Goal: Transaction & Acquisition: Purchase product/service

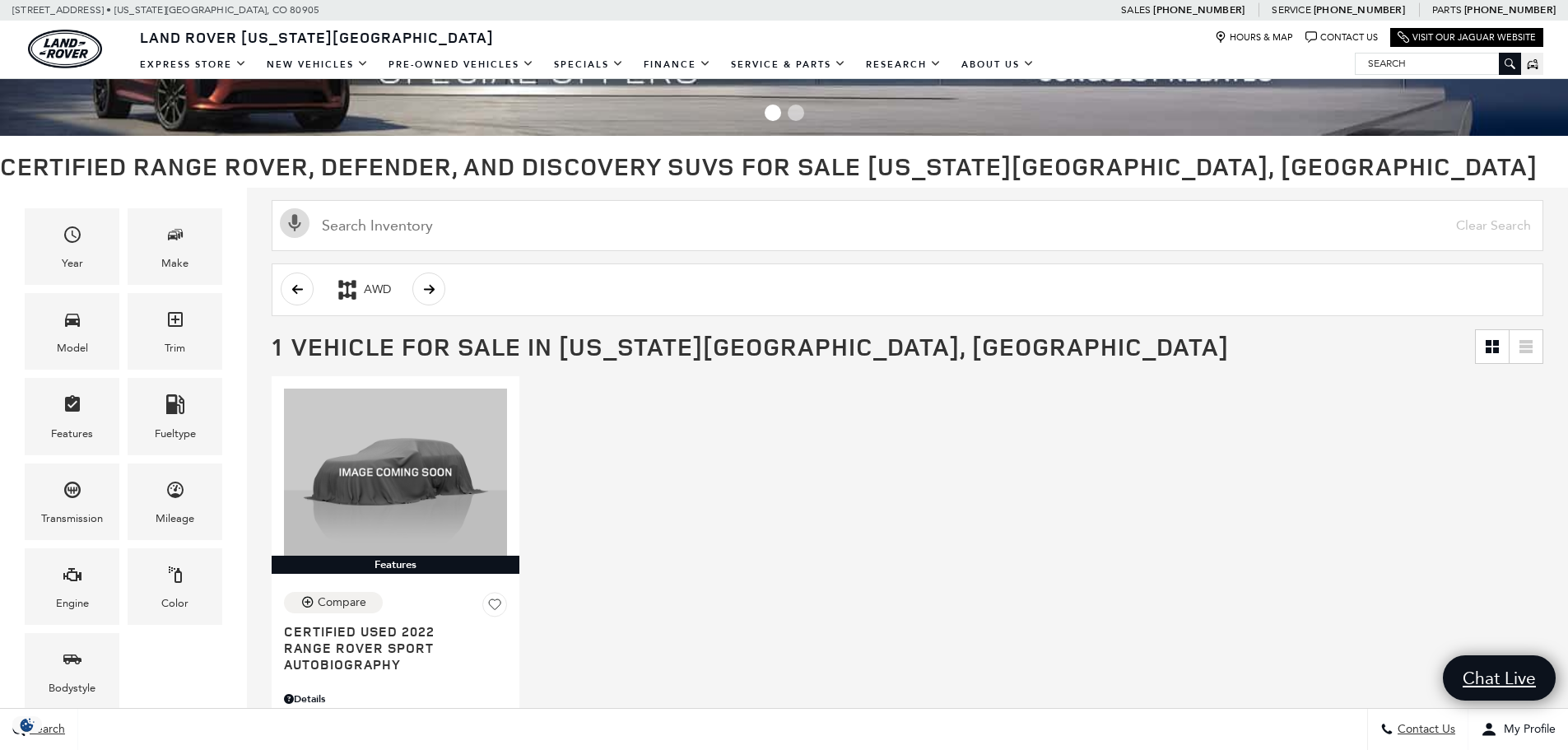
scroll to position [82, 0]
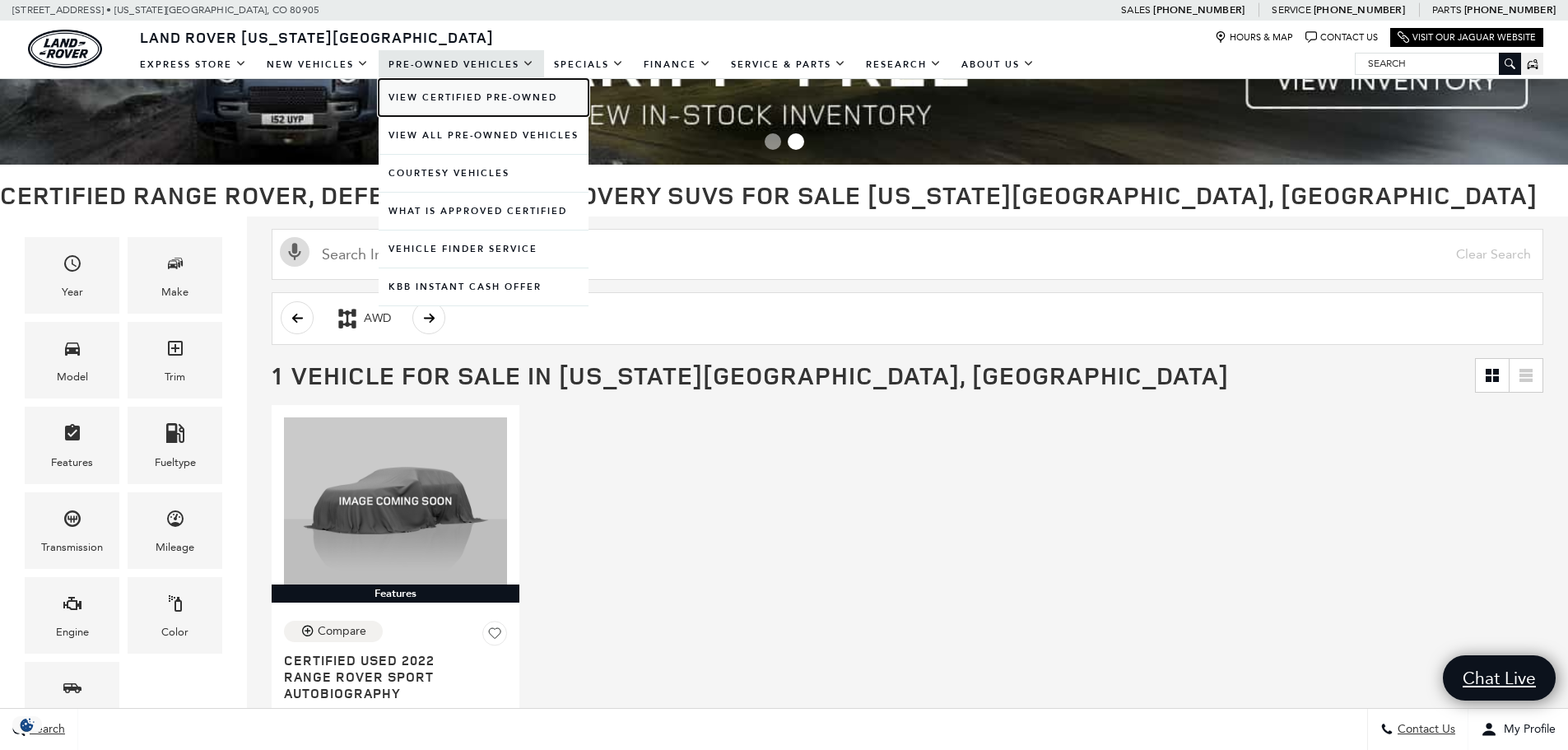
click at [487, 109] on link "View Certified Pre-Owned" at bounding box center [484, 98] width 210 height 37
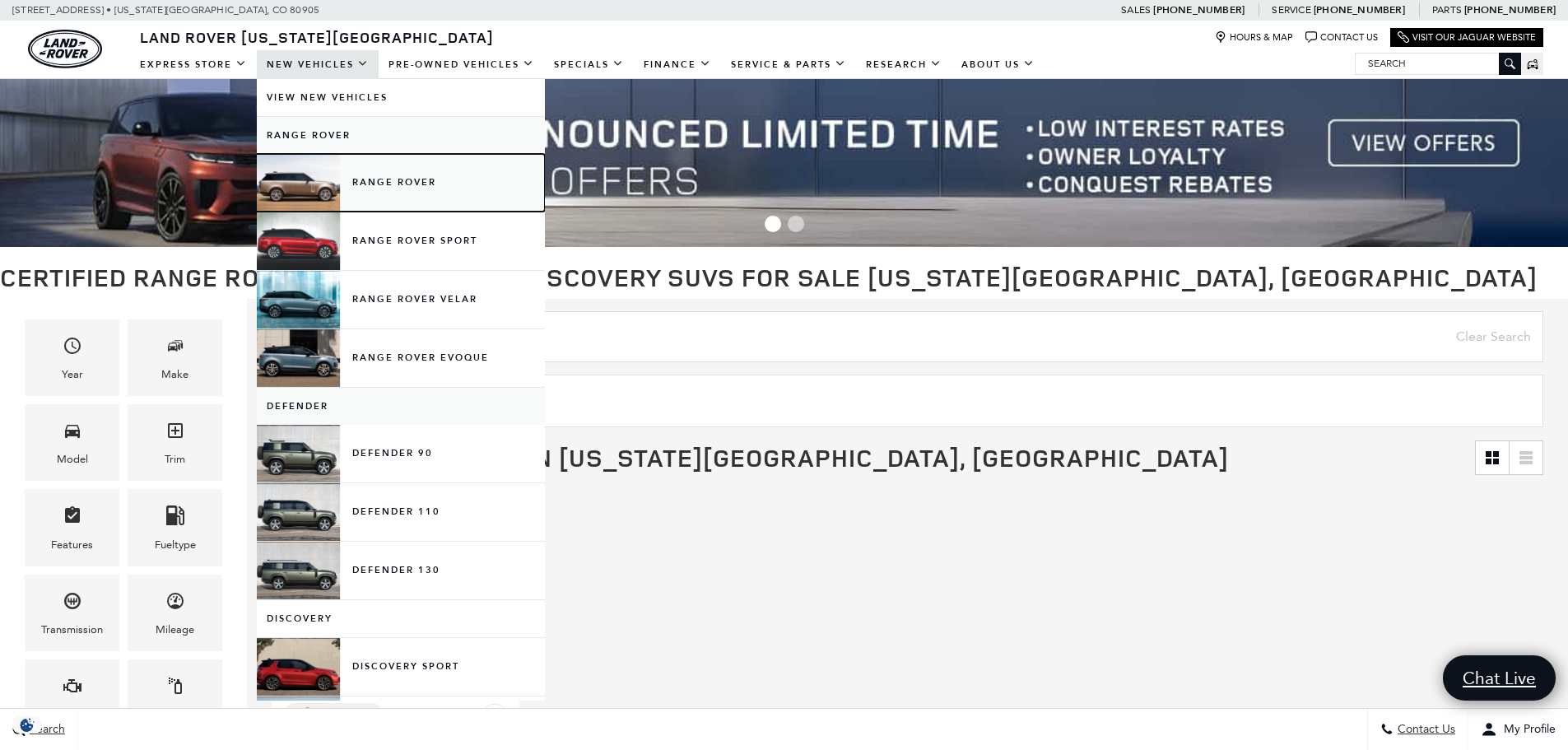
click at [399, 197] on link "Range Rover" at bounding box center [401, 182] width 288 height 57
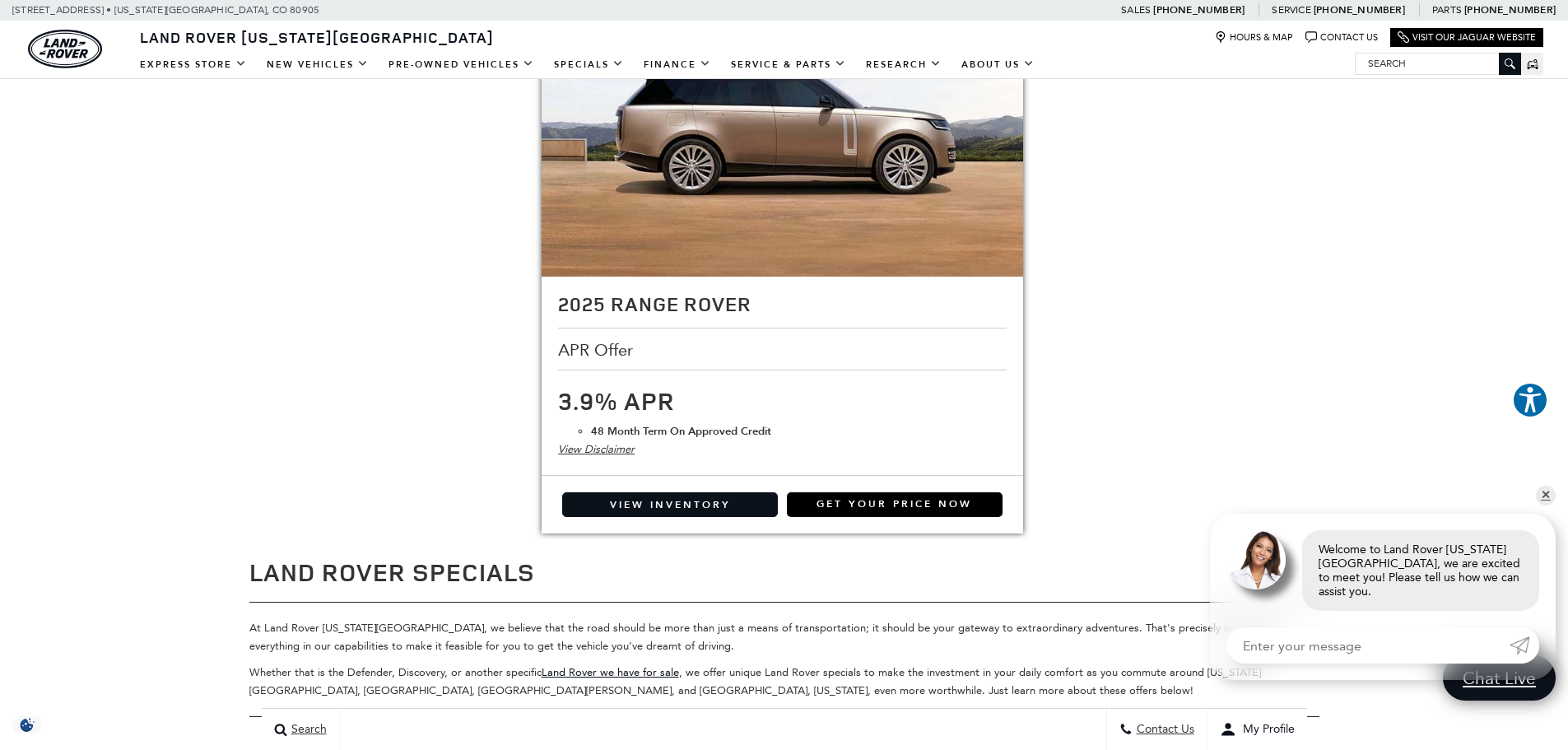
scroll to position [3292, 0]
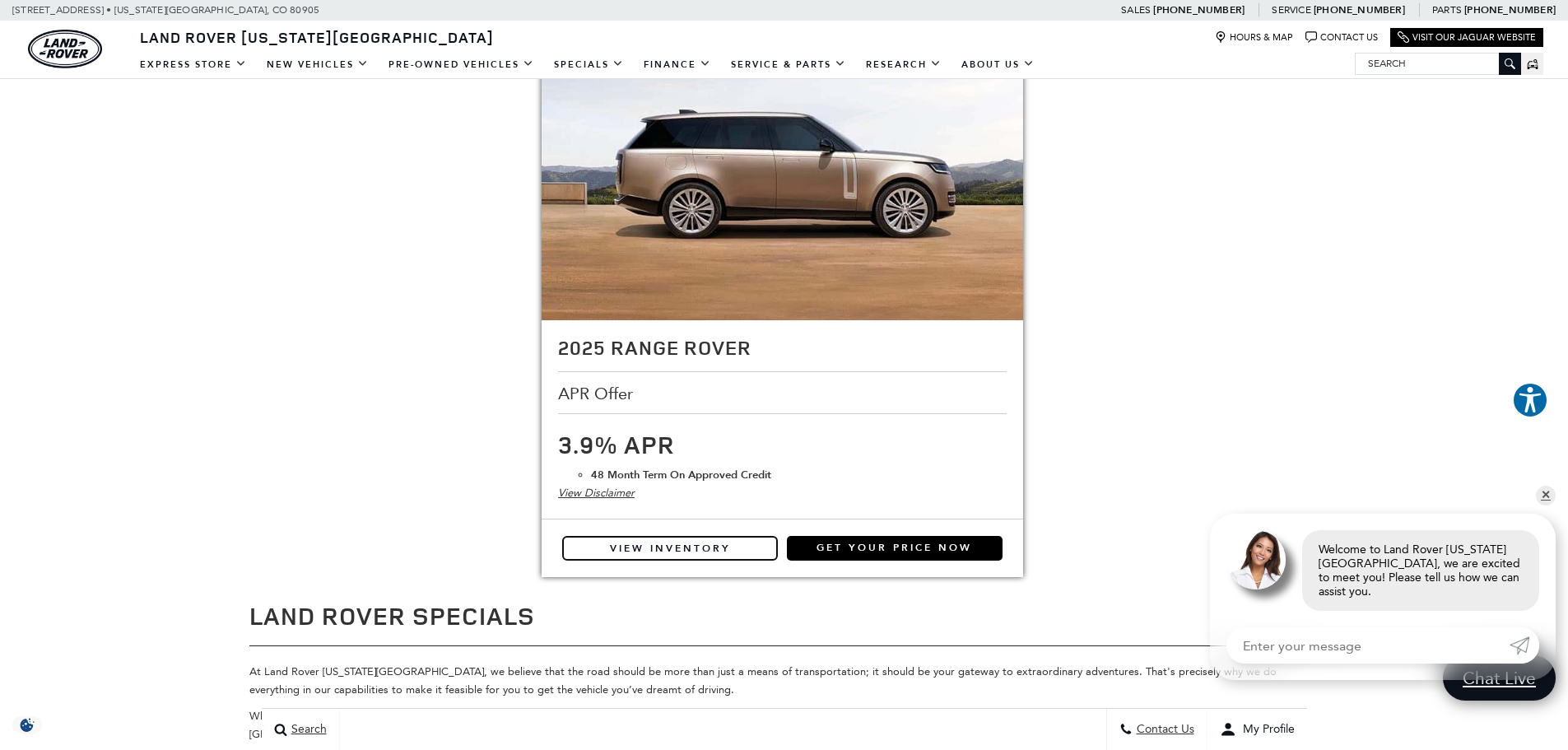
click at [709, 546] on link "View Inventory" at bounding box center [670, 547] width 215 height 25
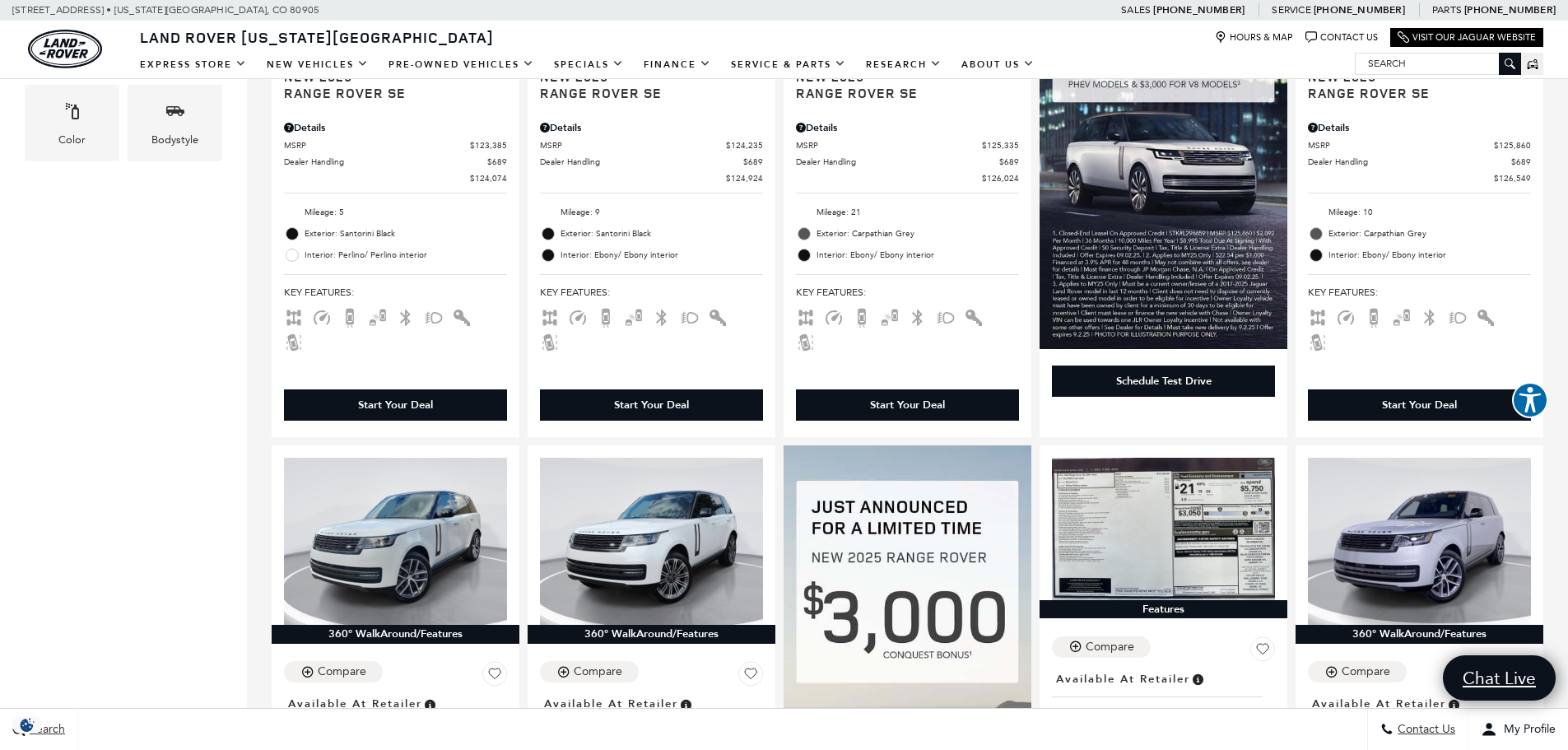
scroll to position [411, 0]
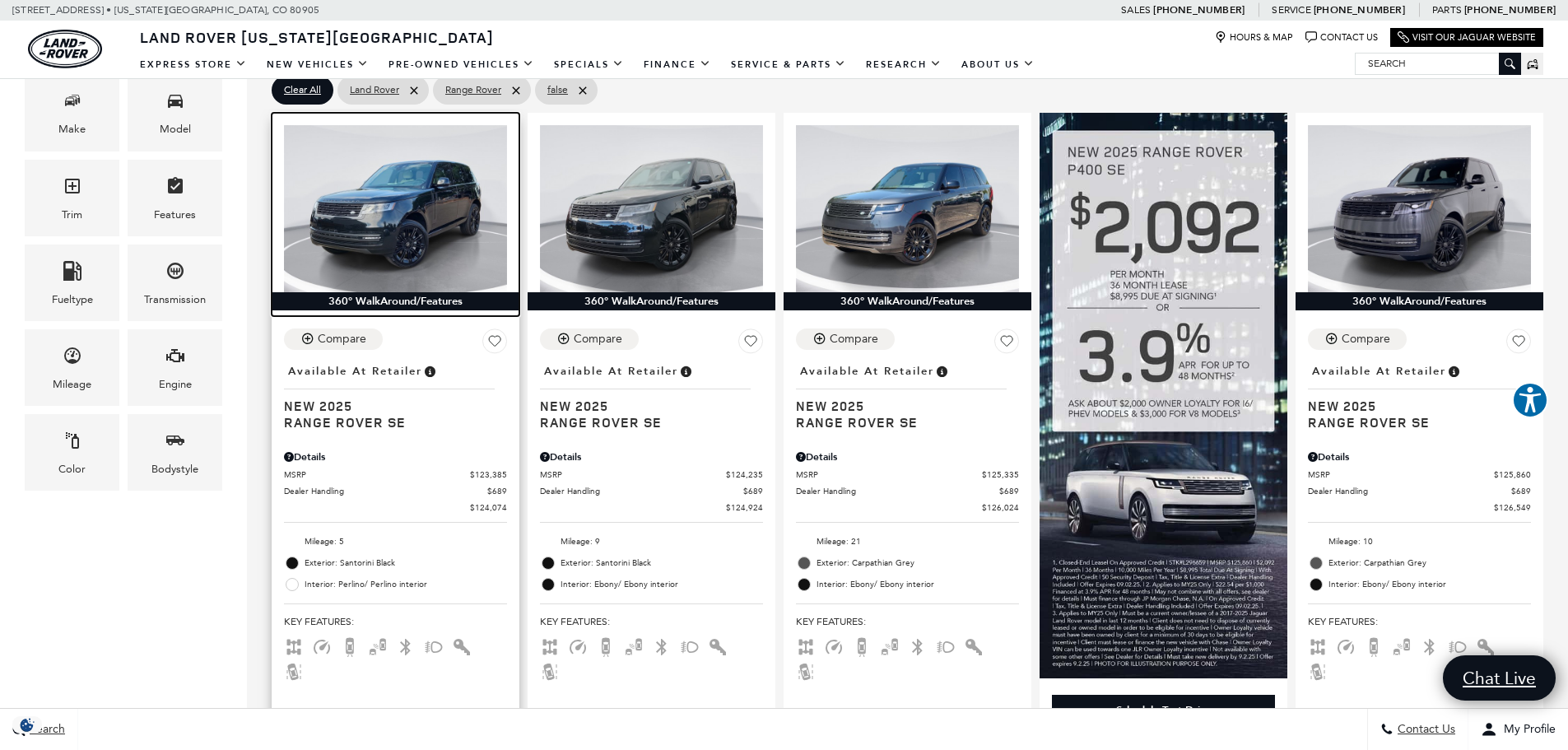
click at [402, 262] on img at bounding box center [395, 208] width 223 height 167
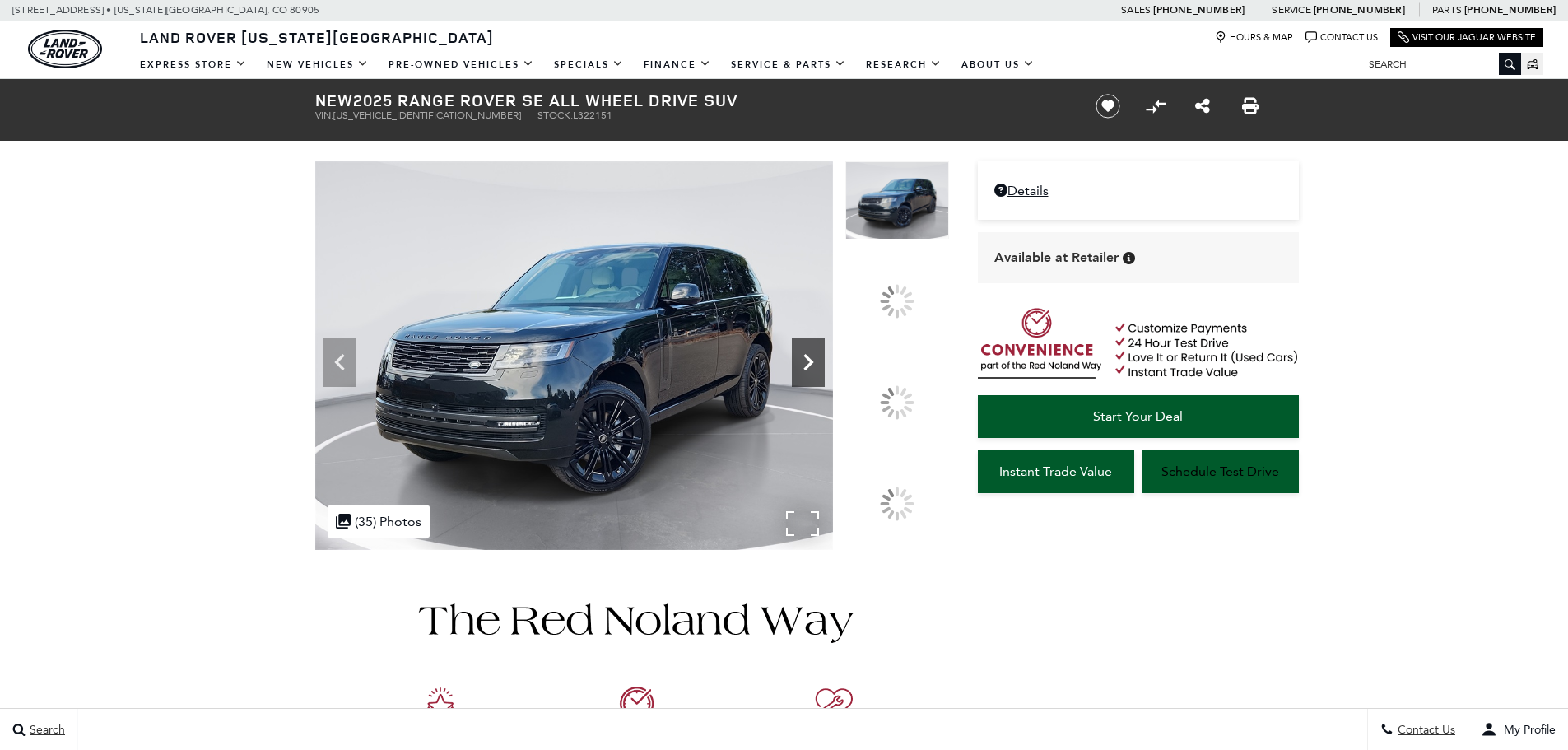
click at [813, 370] on icon at bounding box center [808, 362] width 10 height 16
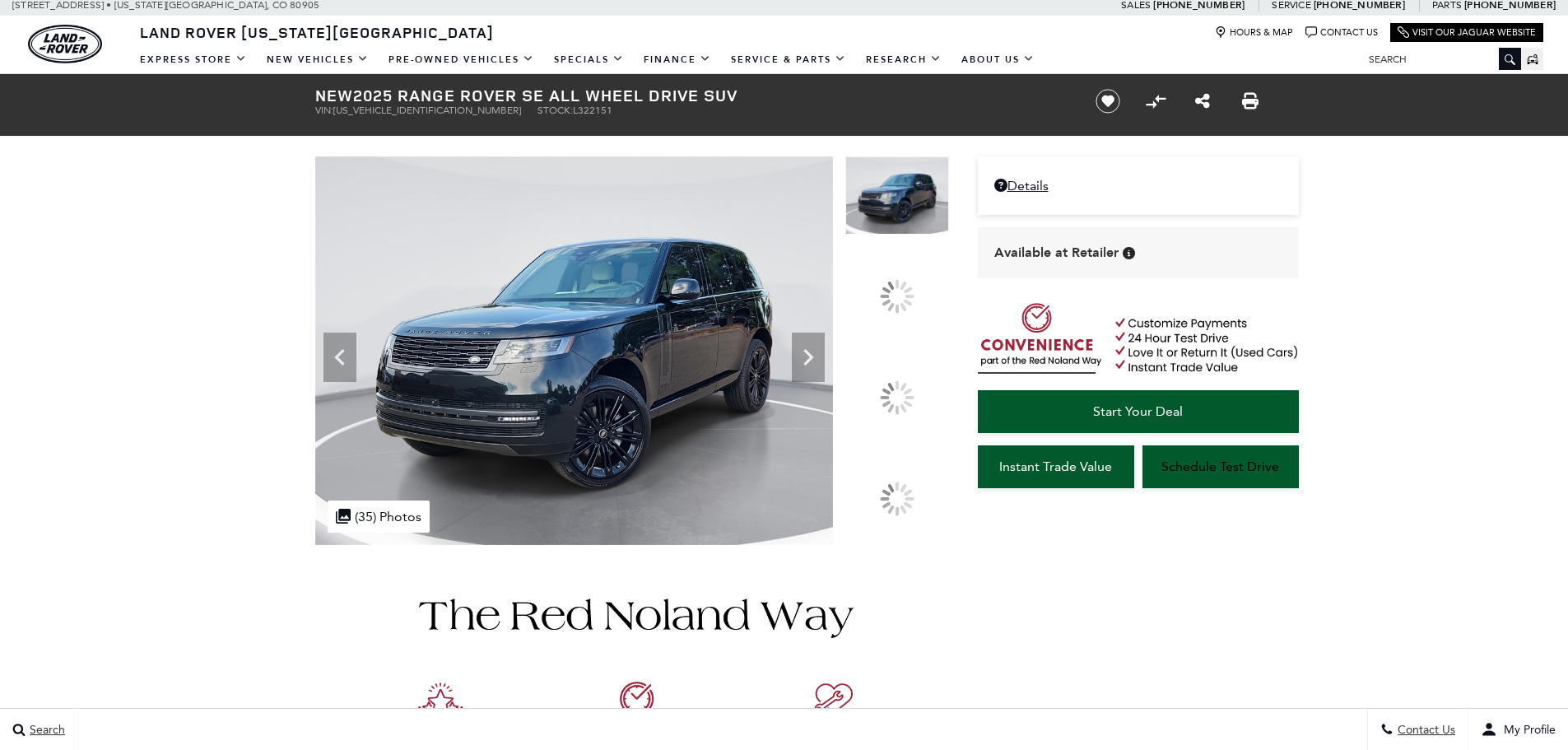
scroll to position [164, 0]
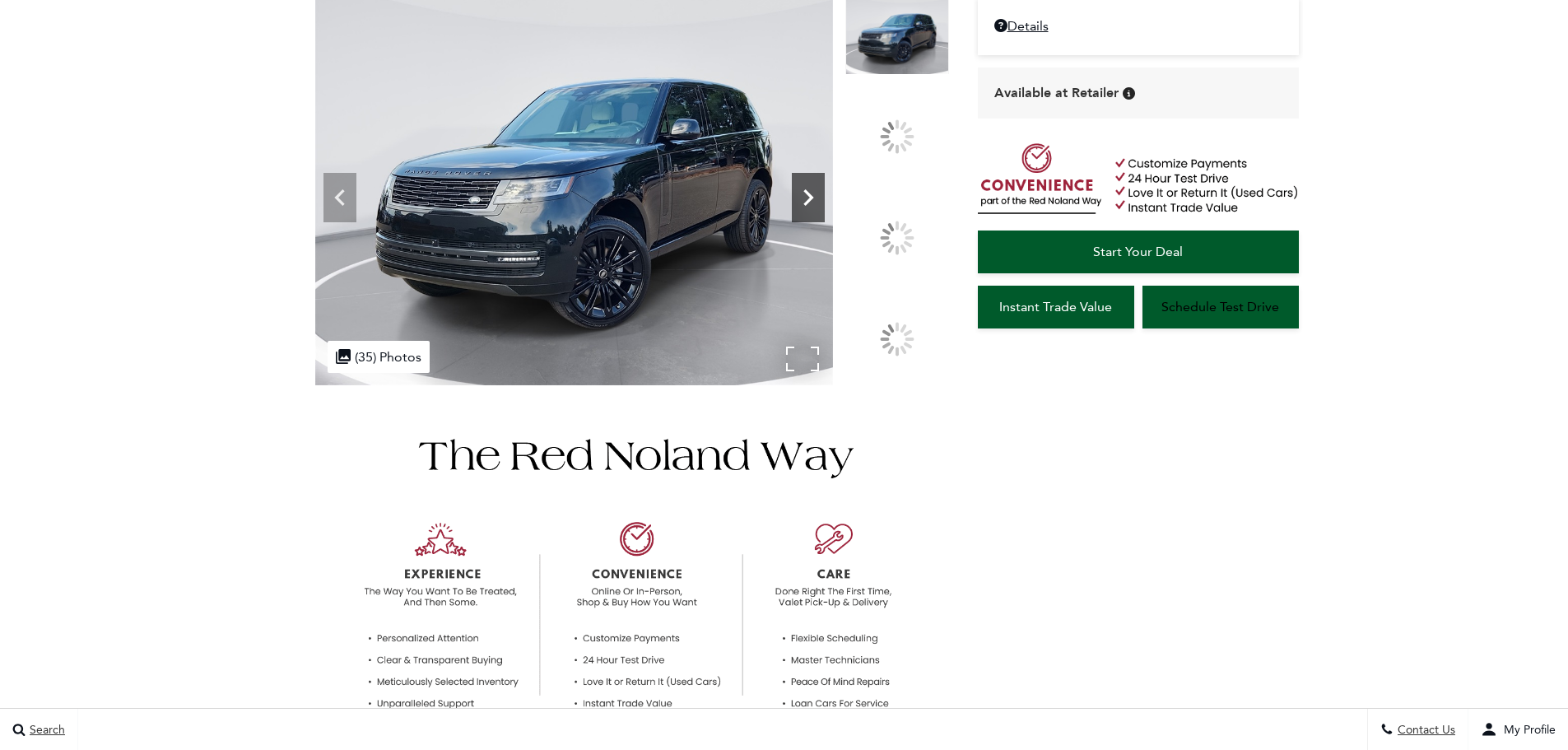
click at [825, 214] on icon at bounding box center [809, 197] width 33 height 33
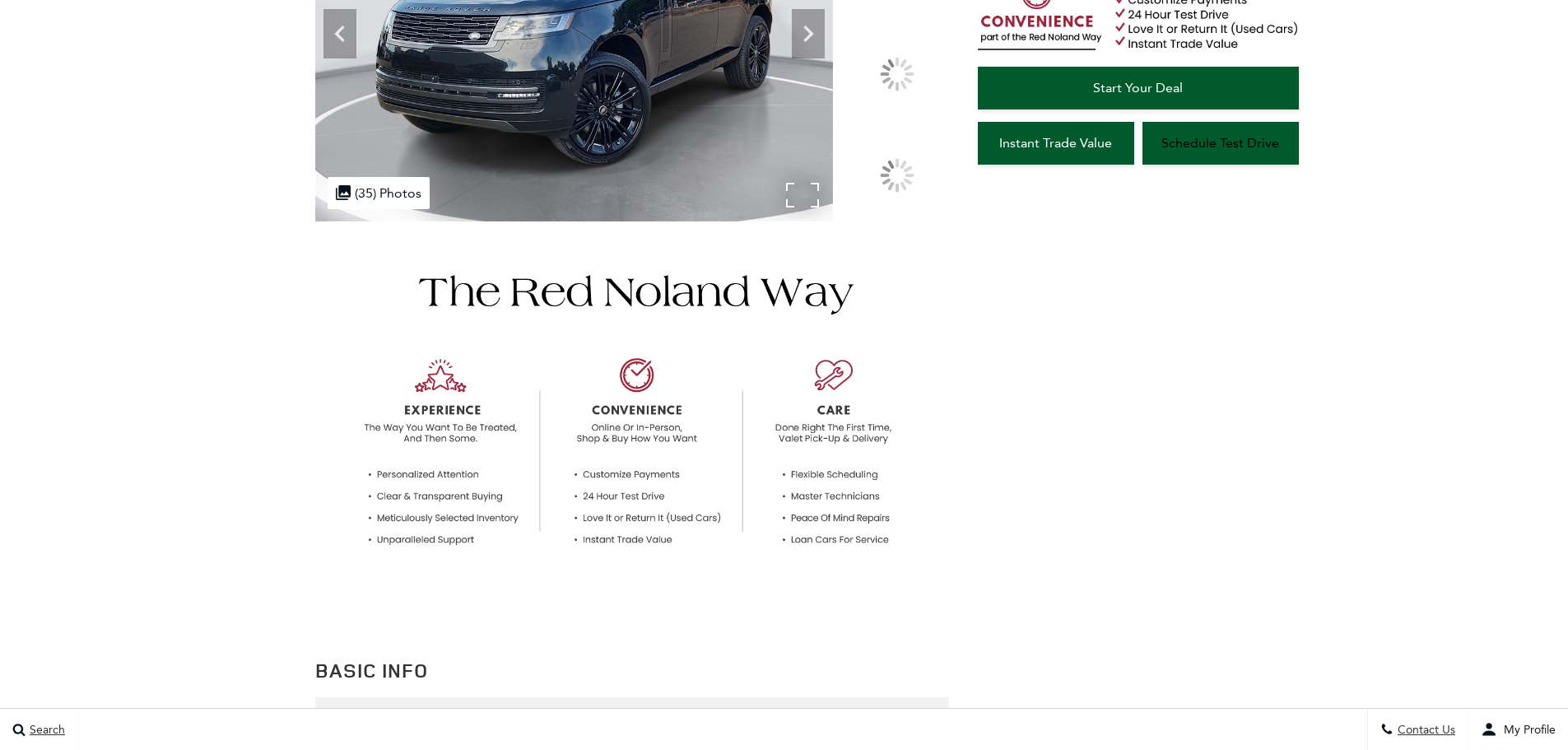
scroll to position [0, 0]
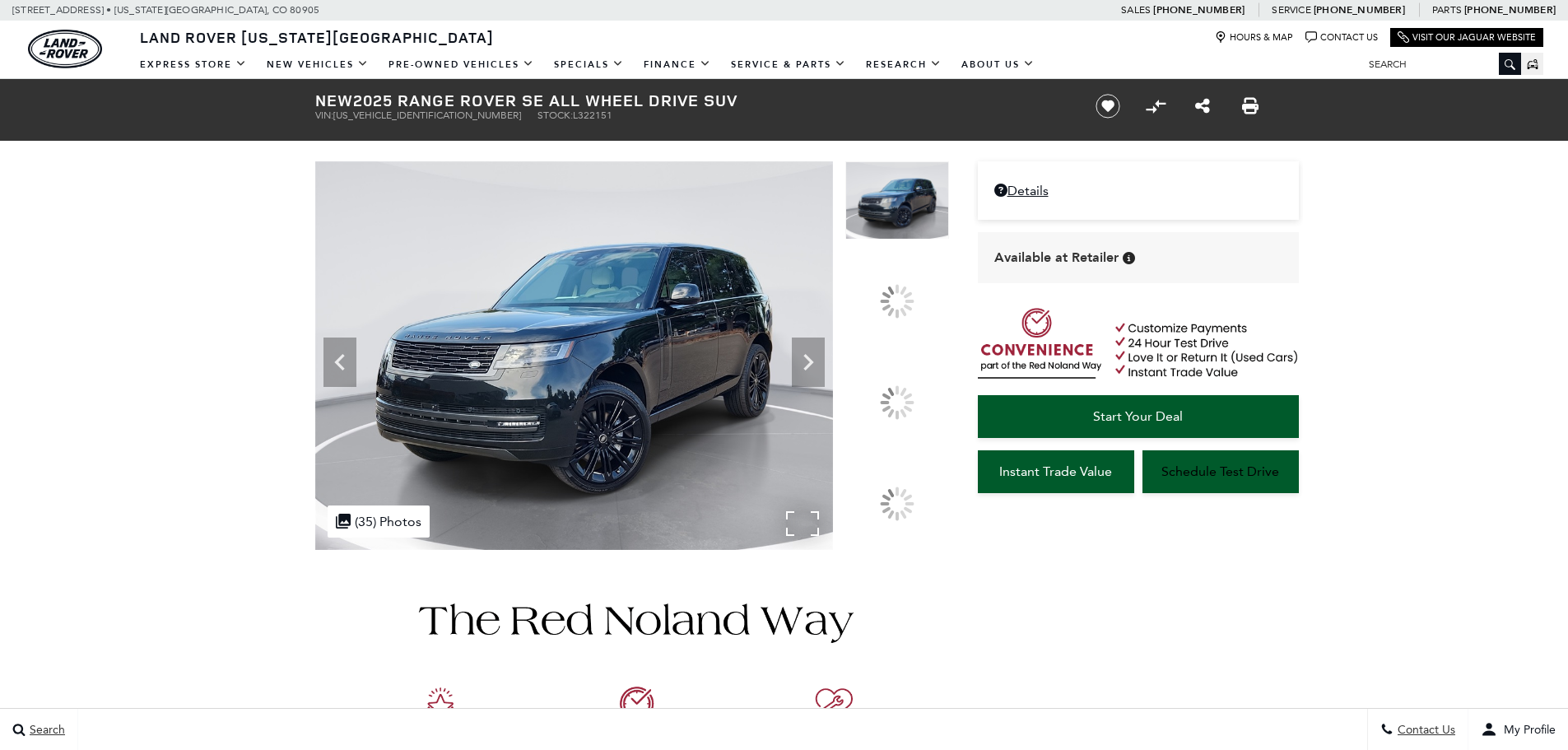
click at [410, 537] on div ".cls-1, .cls-3 { fill: #c50033; } .cls-1 { clip-rule: evenodd; } .cls-2 { clip-…" at bounding box center [379, 521] width 102 height 32
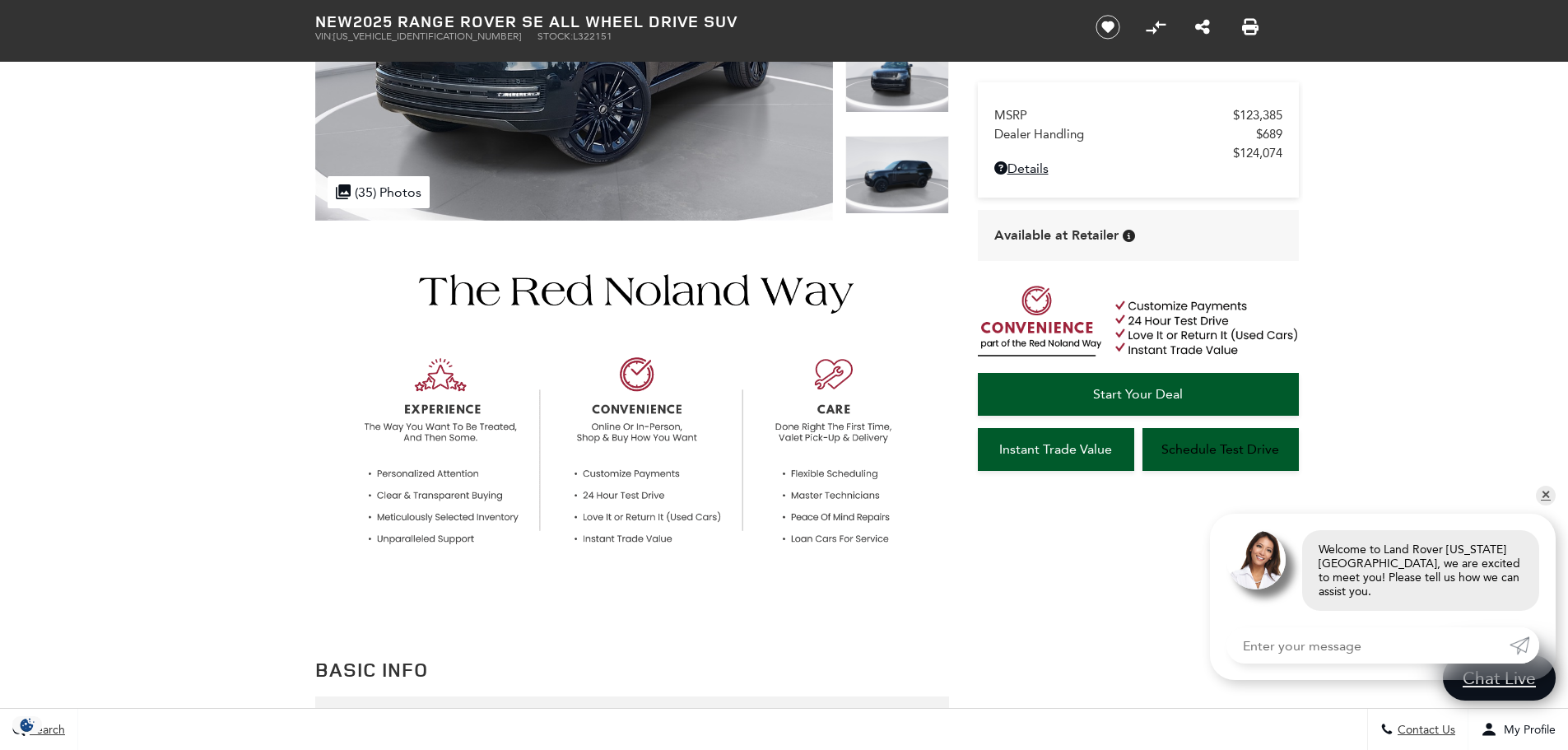
scroll to position [164, 0]
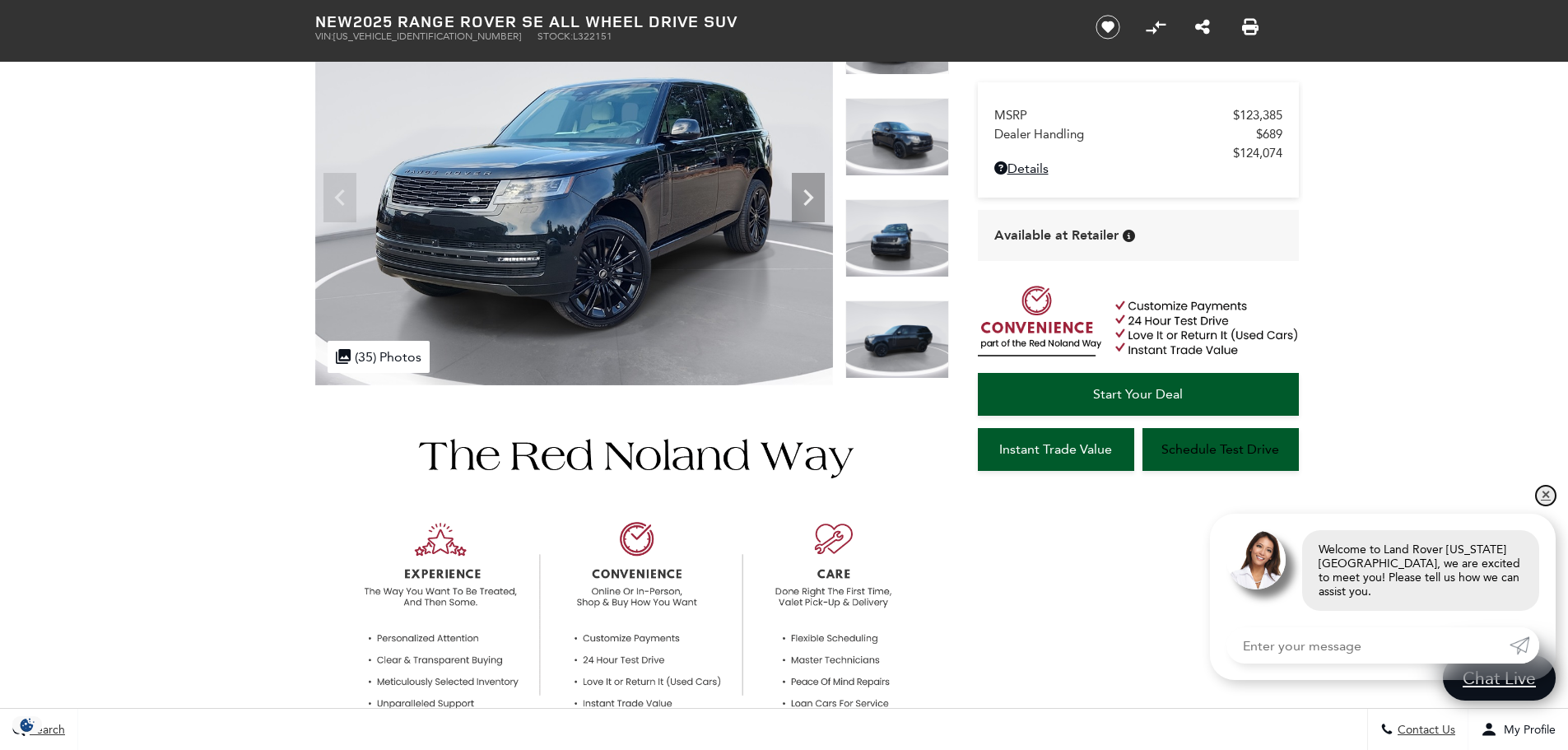
click at [1542, 505] on link "✕" at bounding box center [1546, 495] width 20 height 20
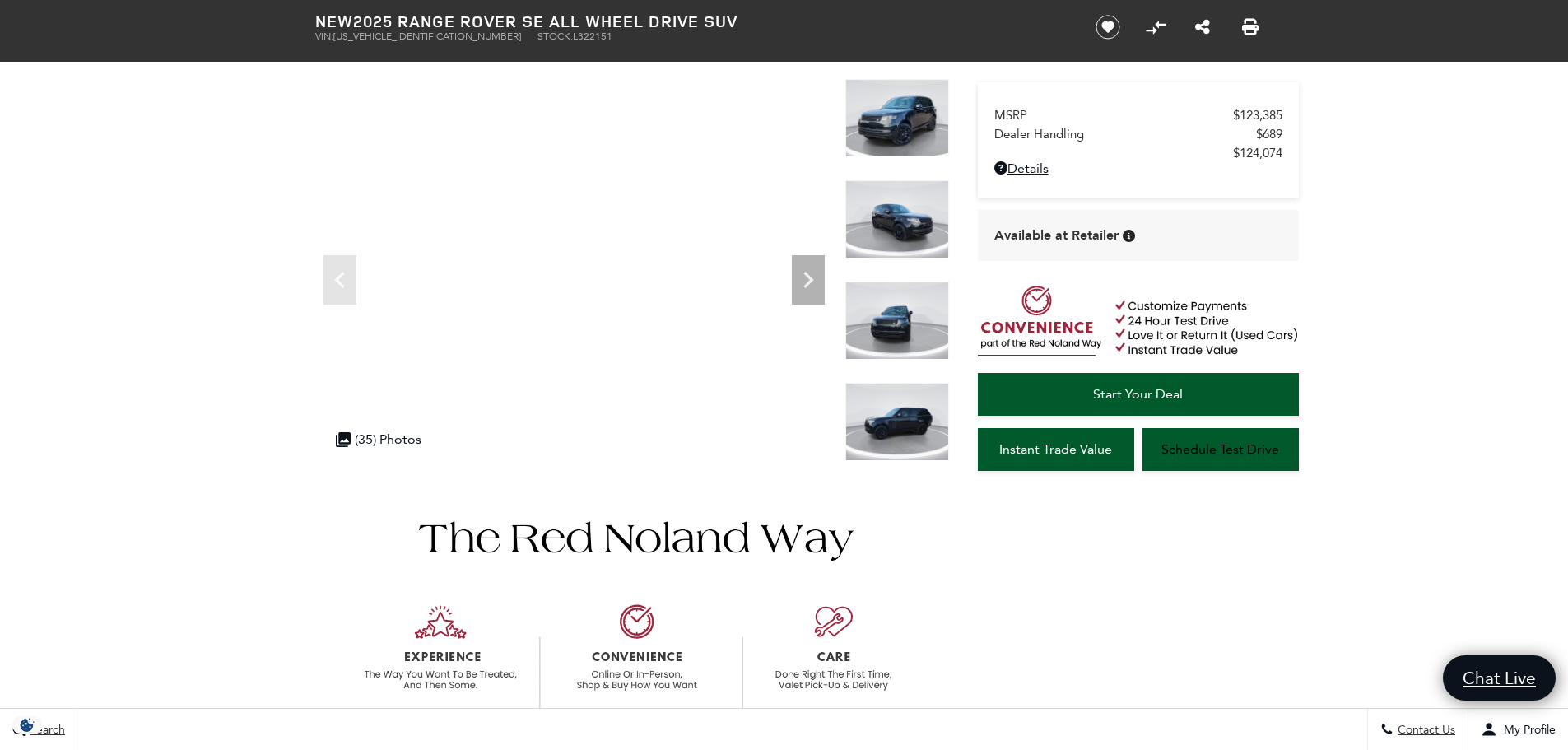
scroll to position [0, 0]
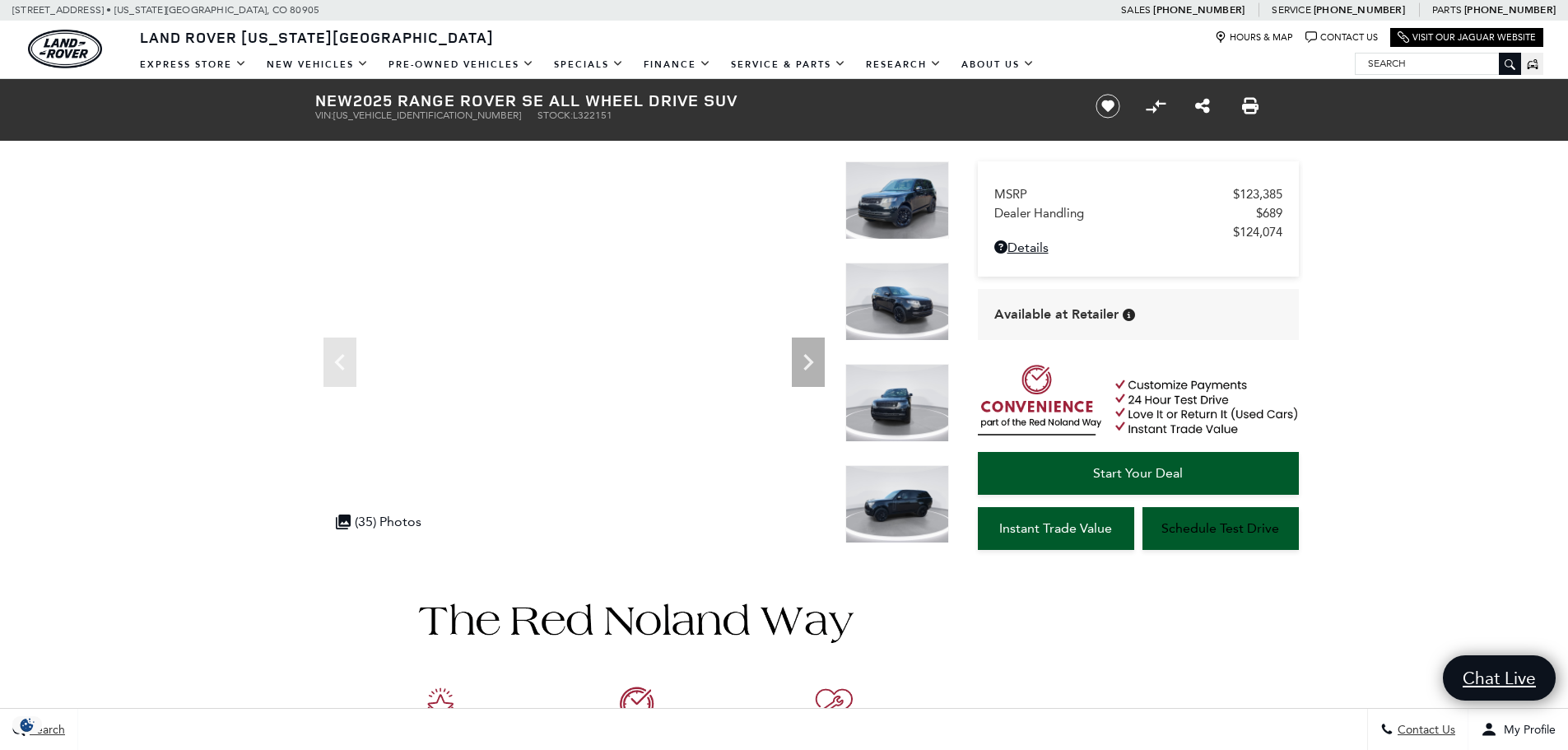
click at [883, 415] on img at bounding box center [897, 403] width 104 height 78
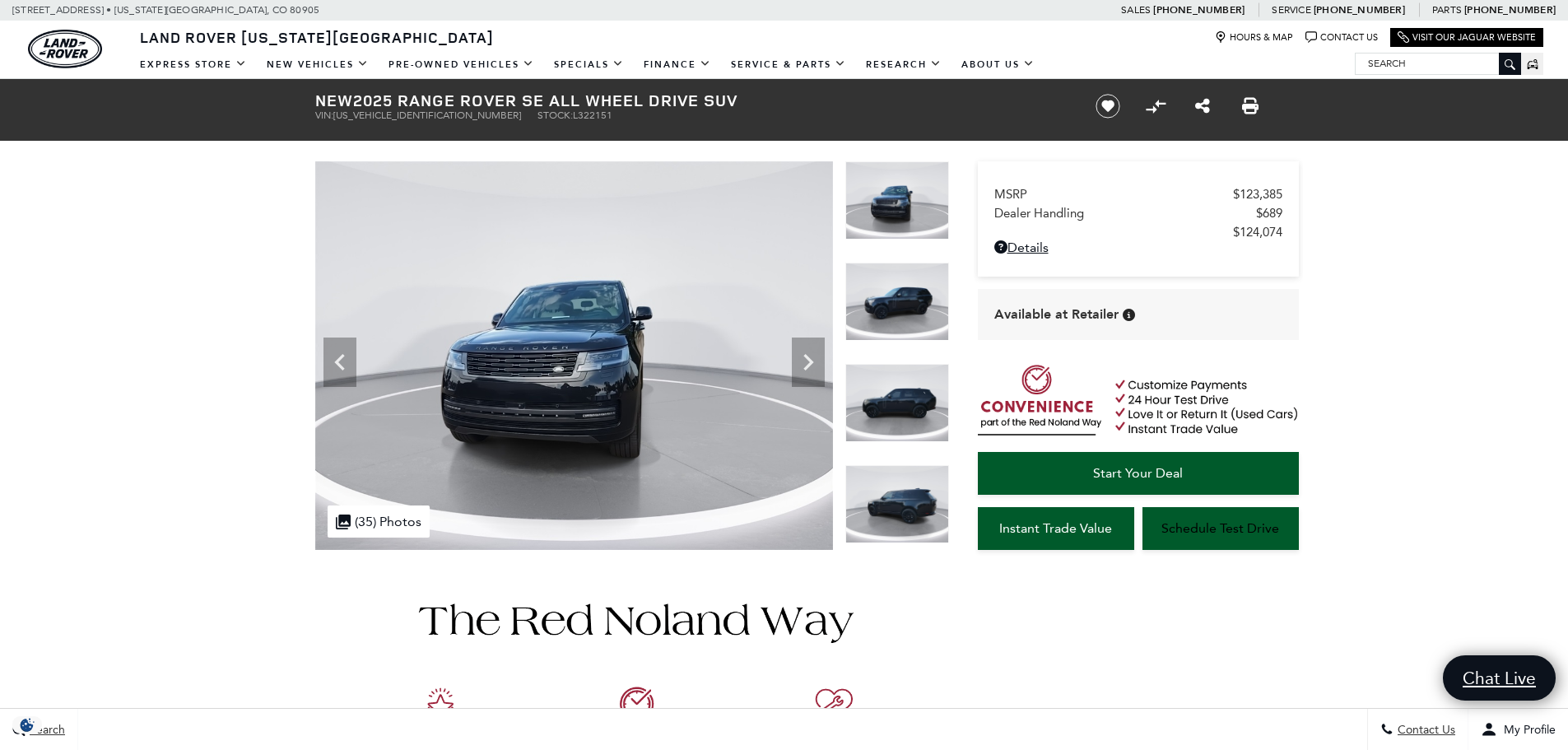
click at [883, 508] on img at bounding box center [897, 505] width 104 height 78
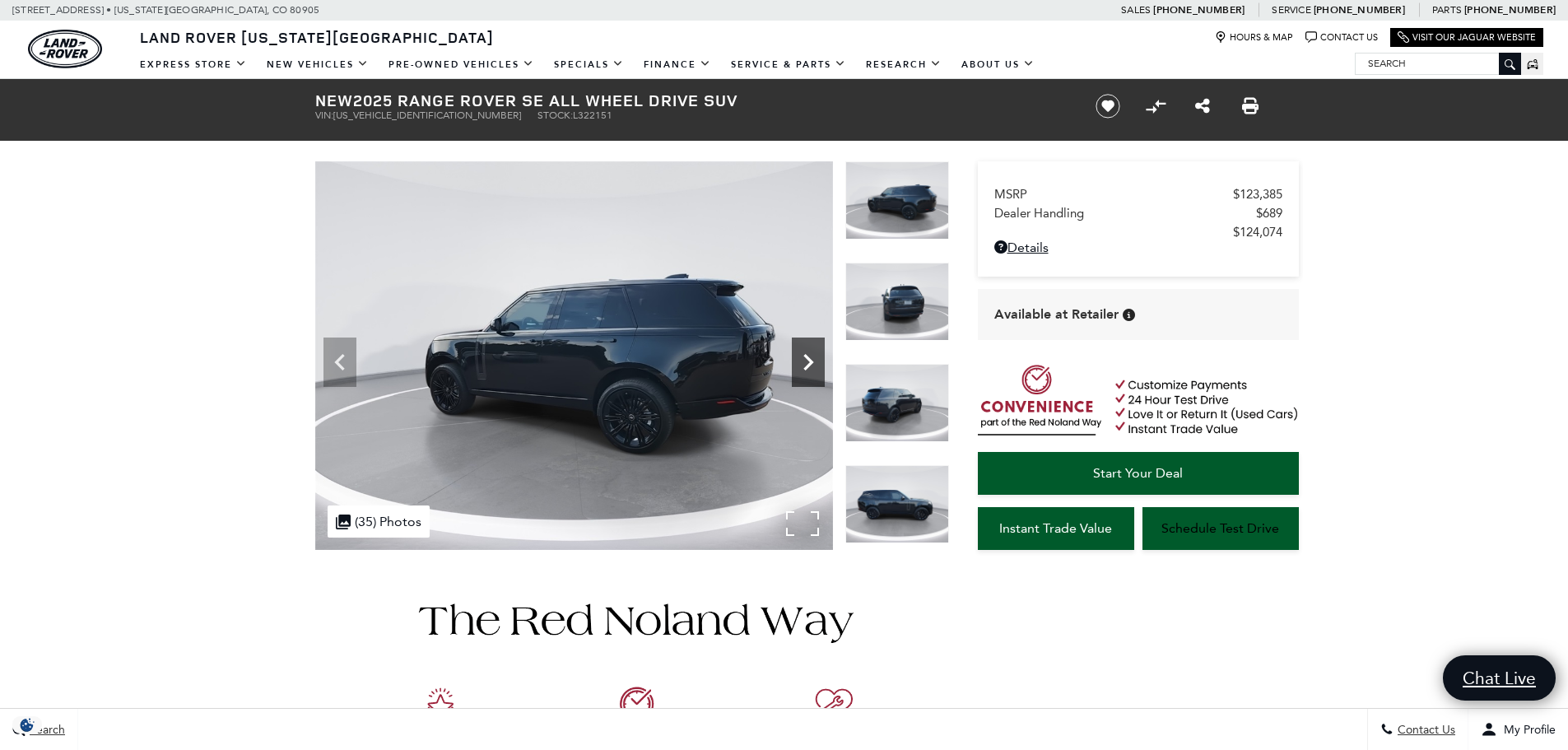
click at [810, 370] on icon "Next" at bounding box center [809, 362] width 33 height 33
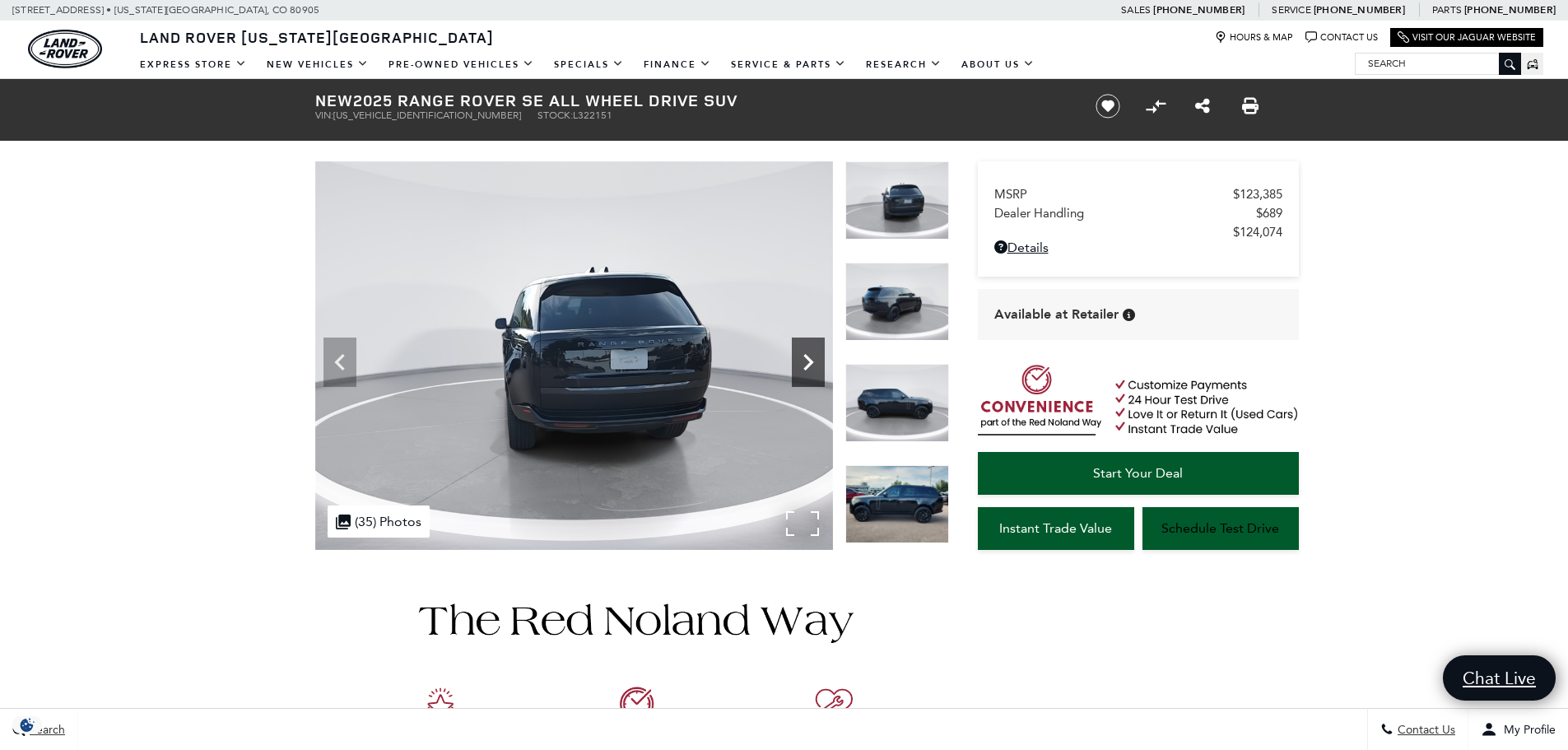
click at [810, 370] on icon "Next" at bounding box center [809, 362] width 33 height 33
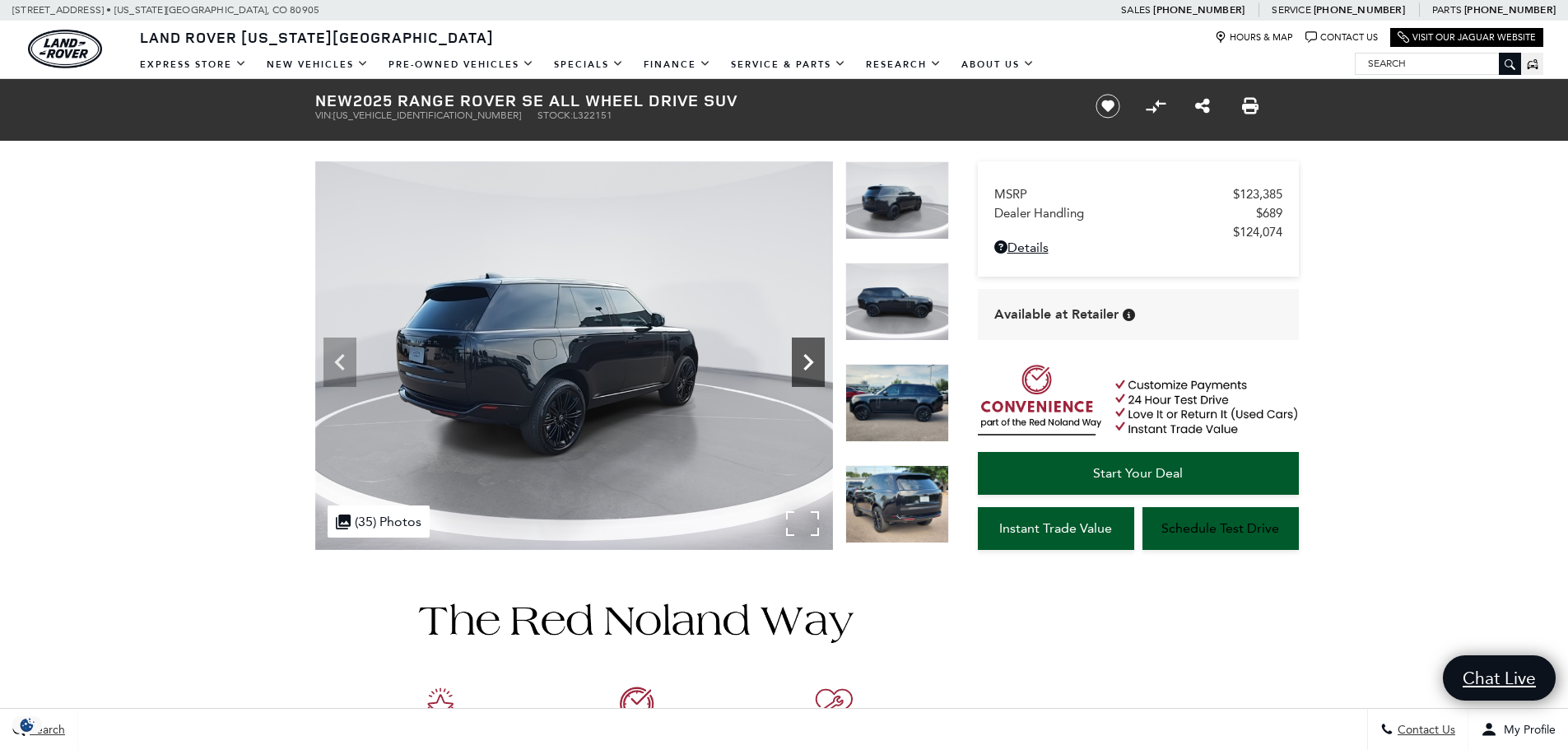
click at [810, 370] on icon "Next" at bounding box center [809, 362] width 33 height 33
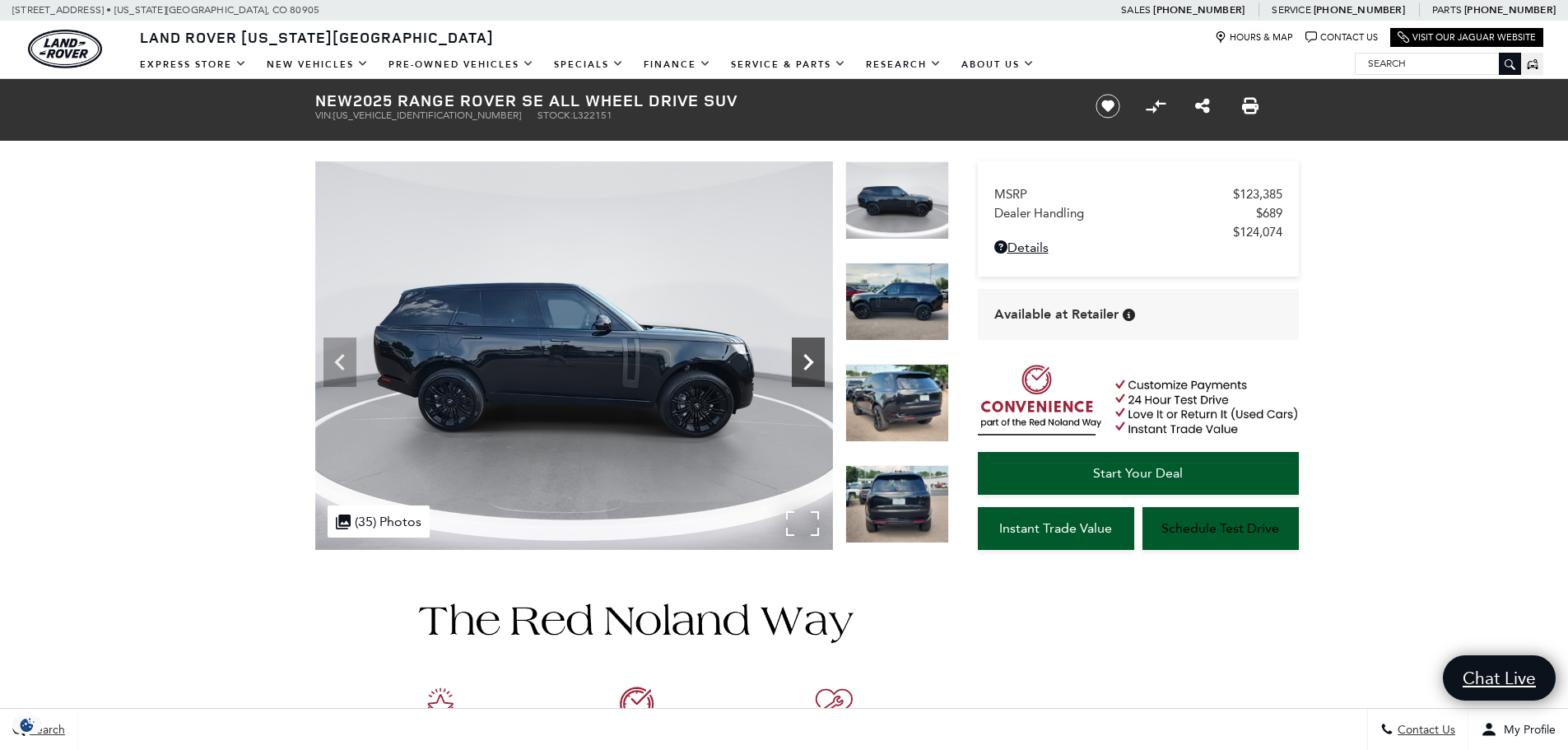
click at [810, 370] on icon "Next" at bounding box center [809, 362] width 33 height 33
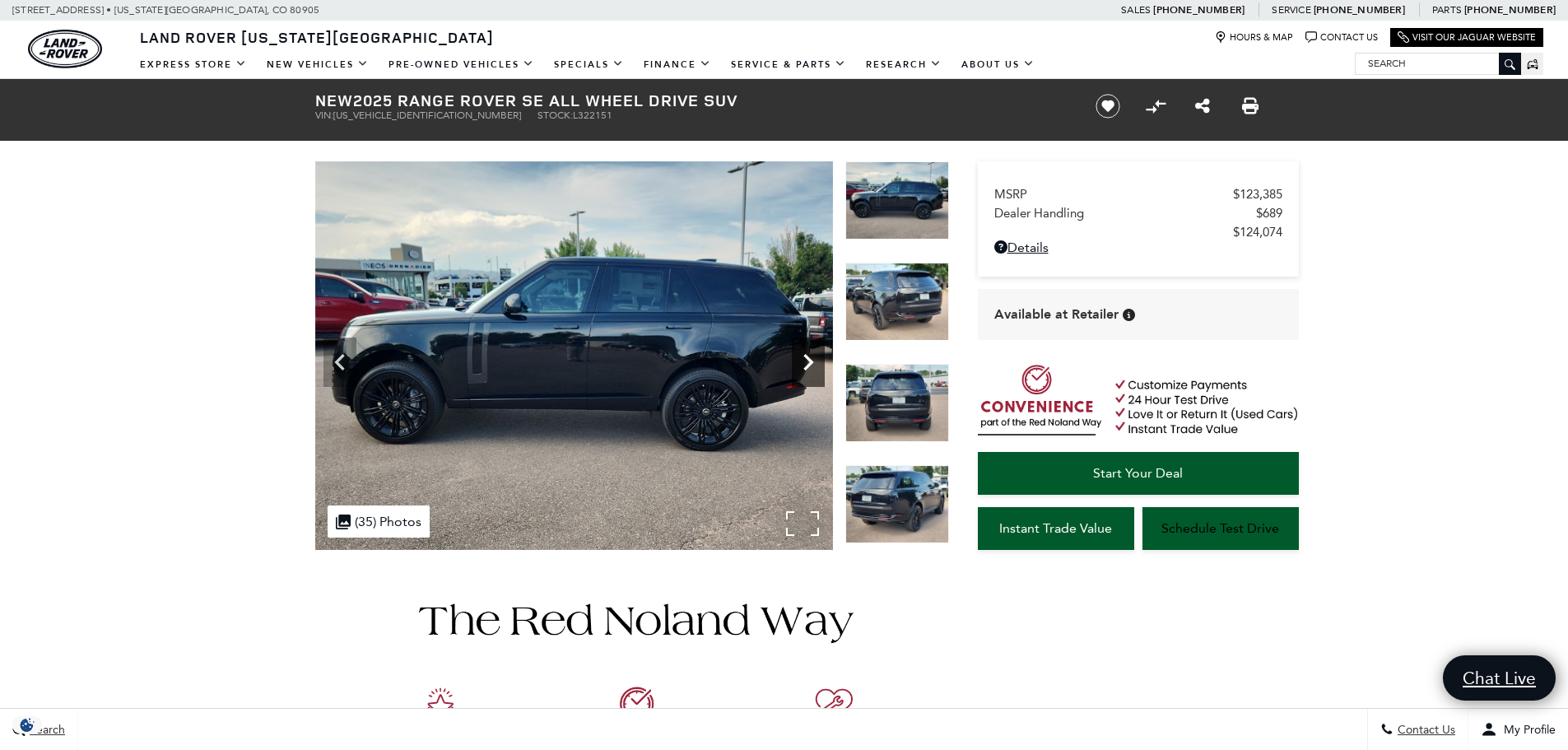
click at [811, 369] on icon "Next" at bounding box center [809, 362] width 33 height 33
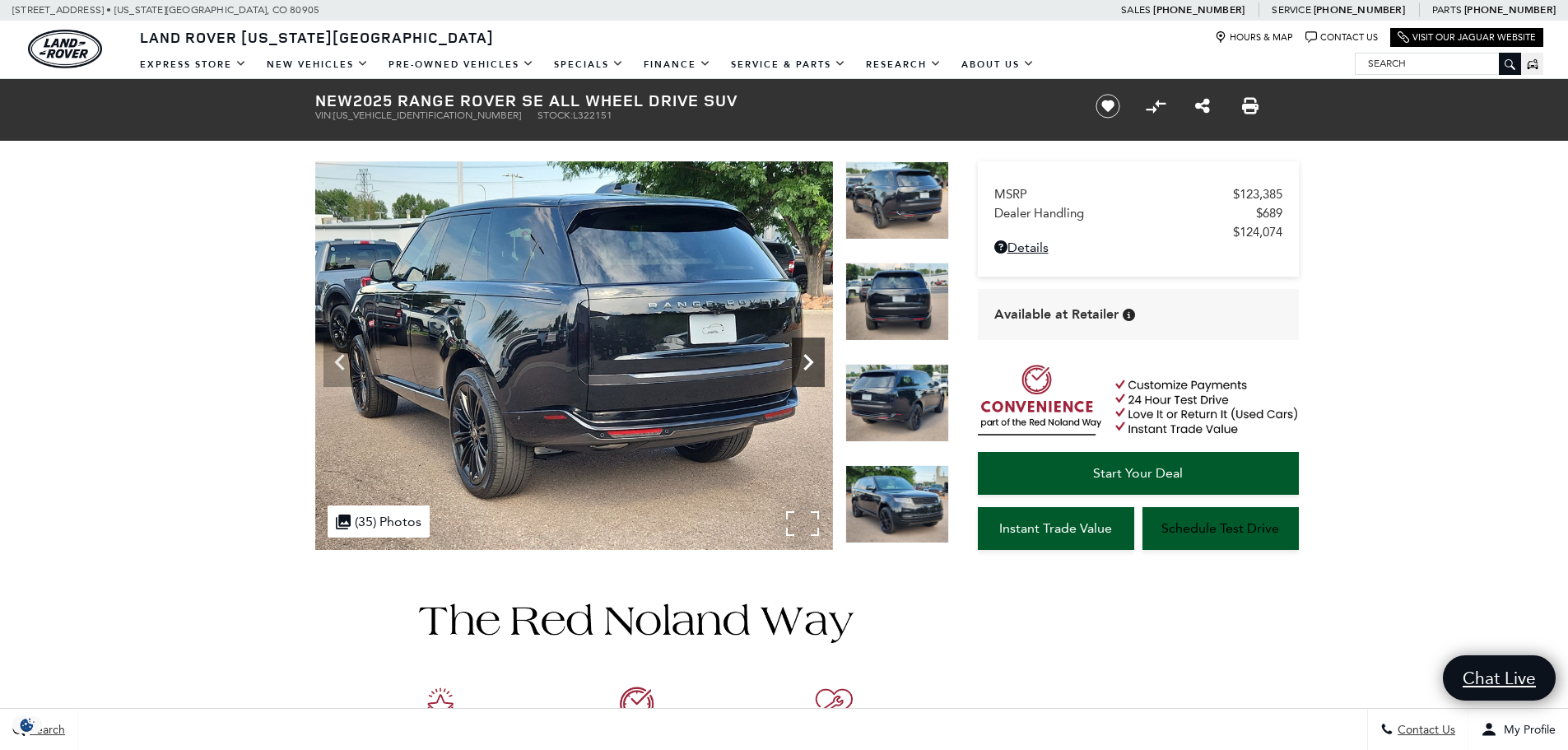
click at [803, 363] on icon "Next" at bounding box center [809, 362] width 33 height 33
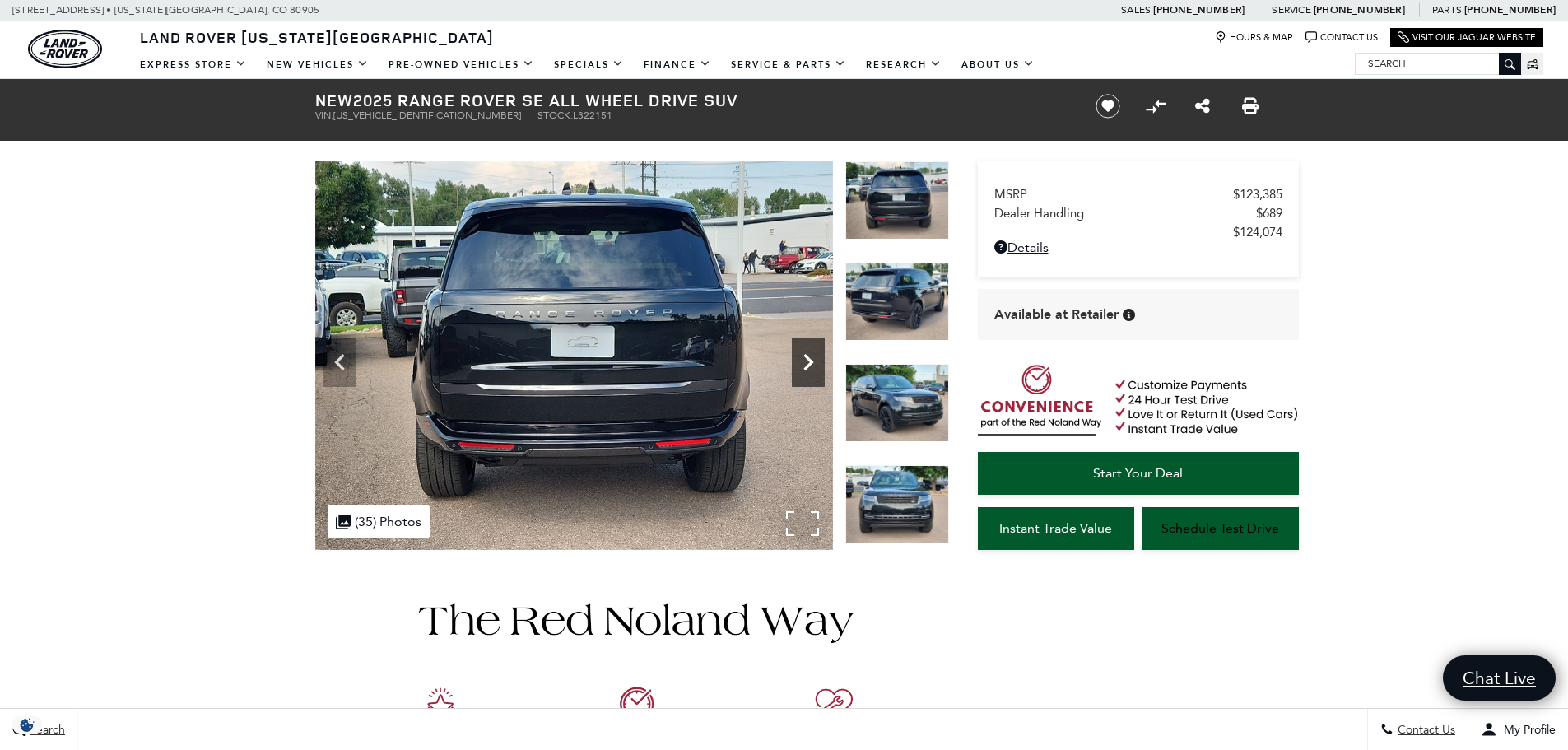
click at [803, 363] on icon "Next" at bounding box center [809, 362] width 33 height 33
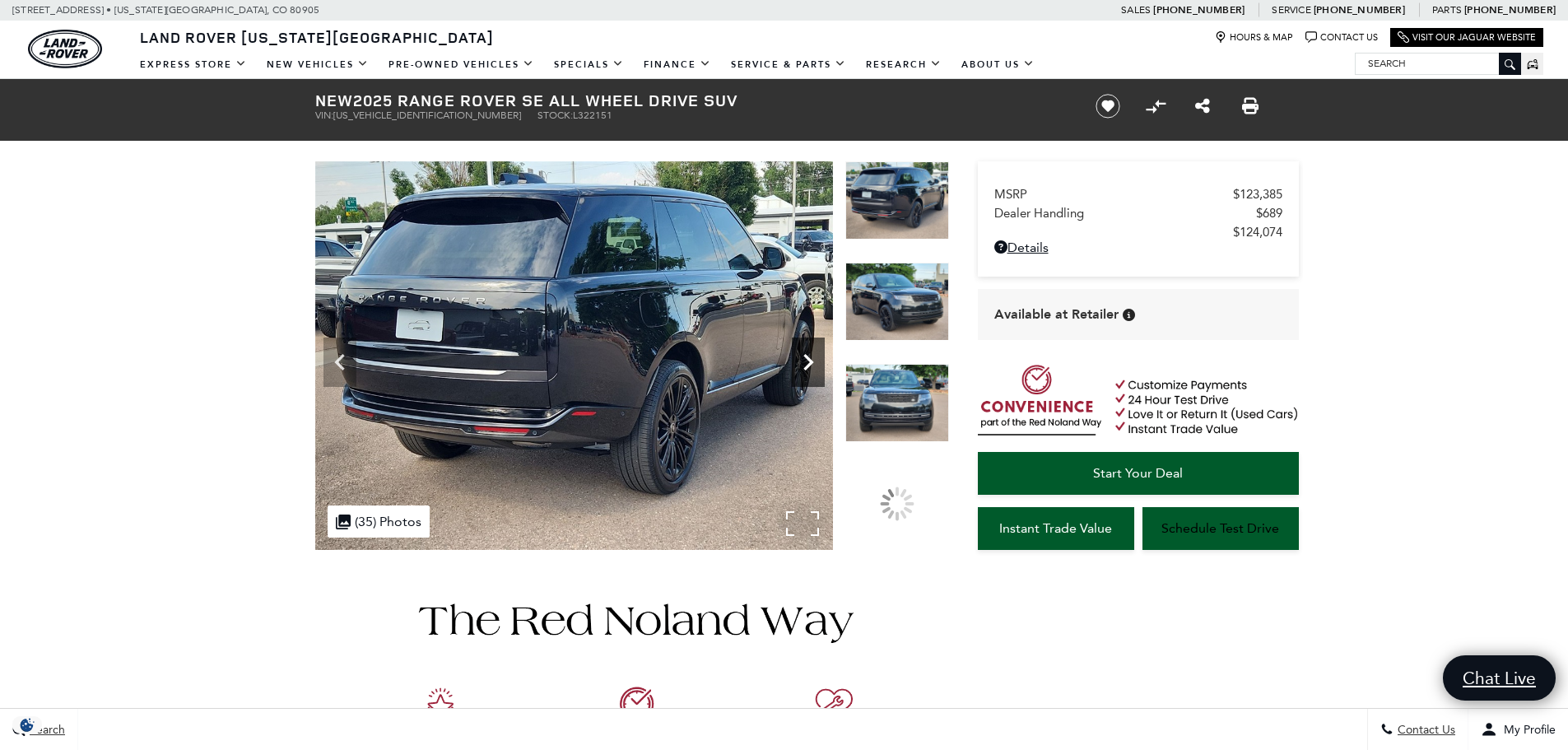
click at [803, 363] on icon "Next" at bounding box center [809, 362] width 33 height 33
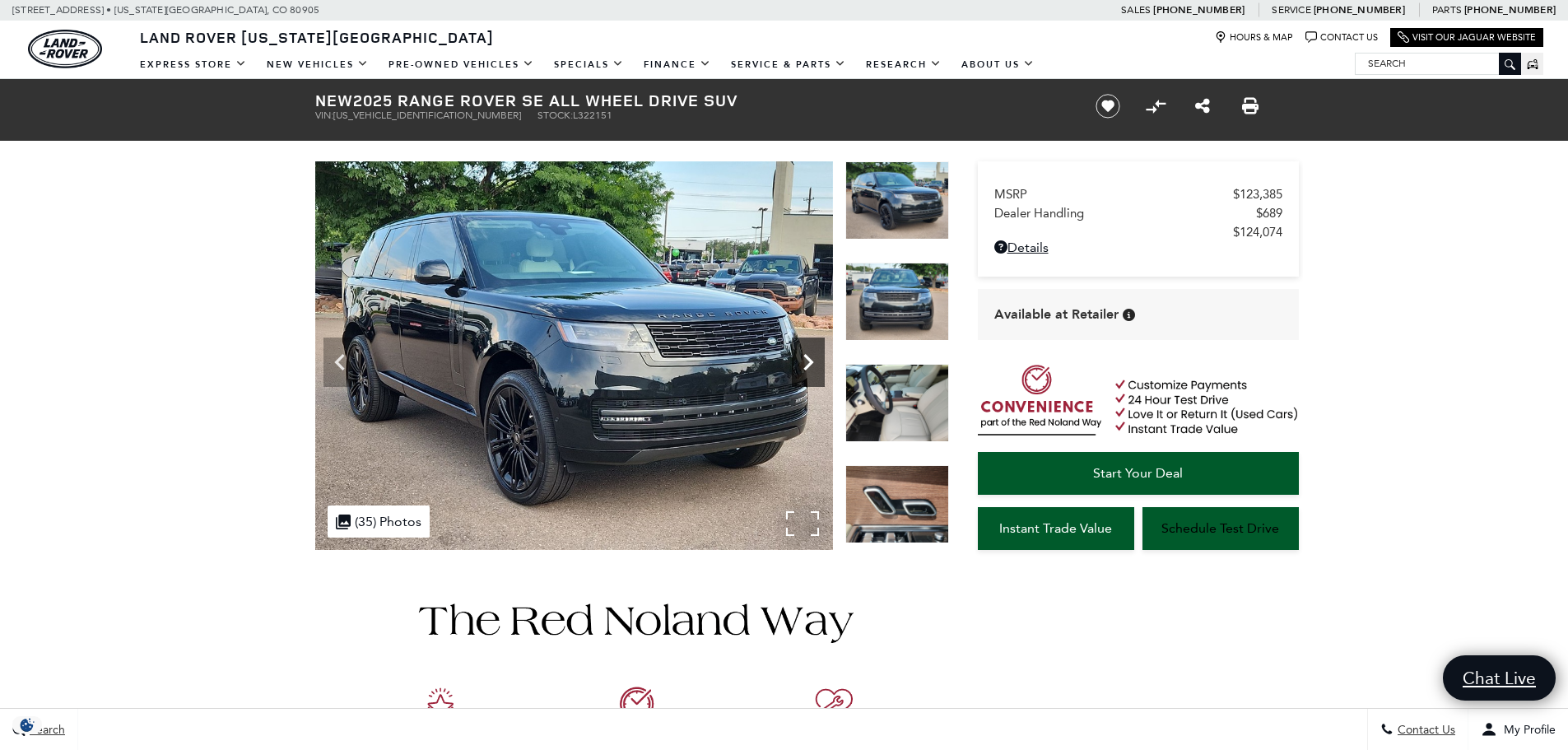
click at [803, 363] on icon "Next" at bounding box center [809, 362] width 33 height 33
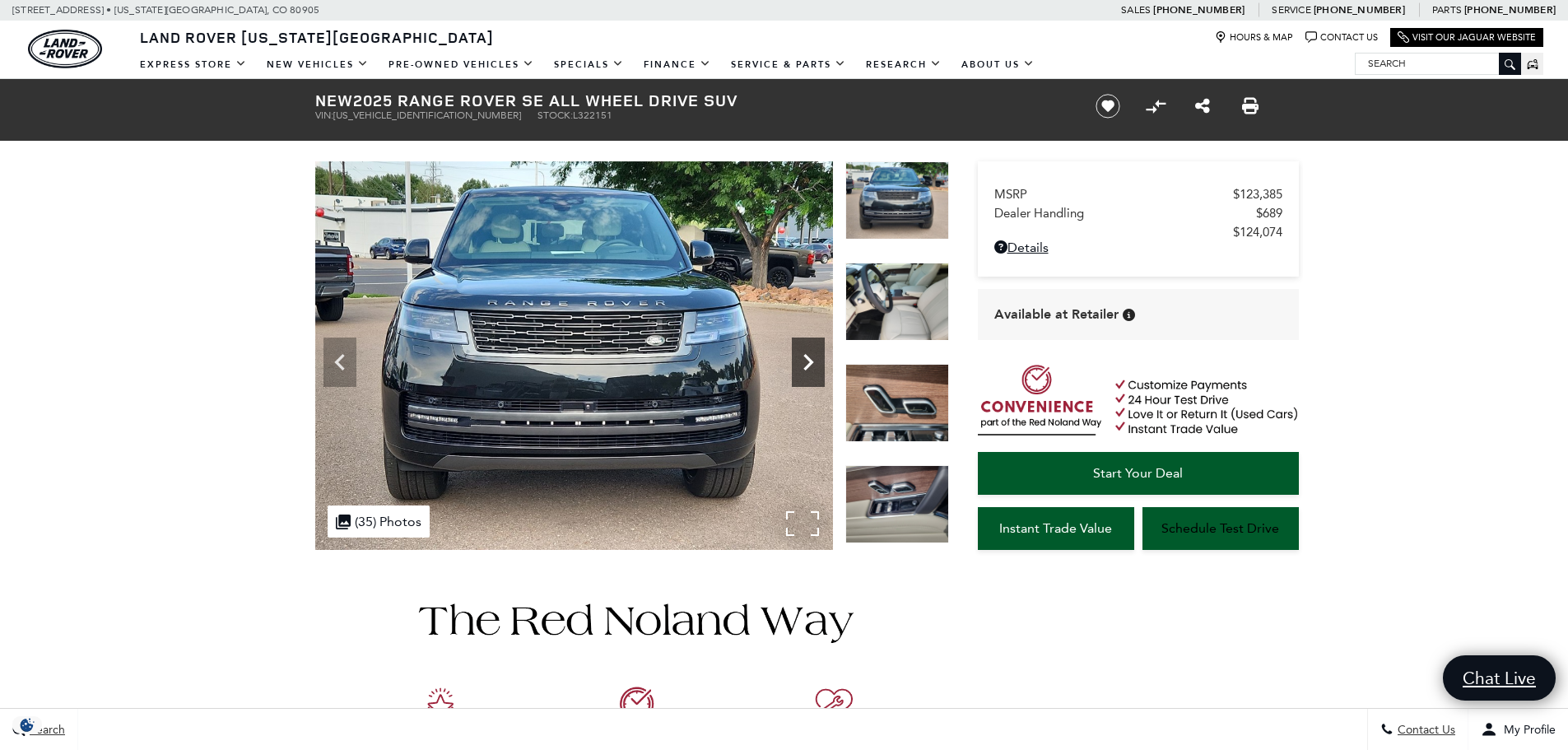
click at [803, 363] on icon "Next" at bounding box center [809, 362] width 33 height 33
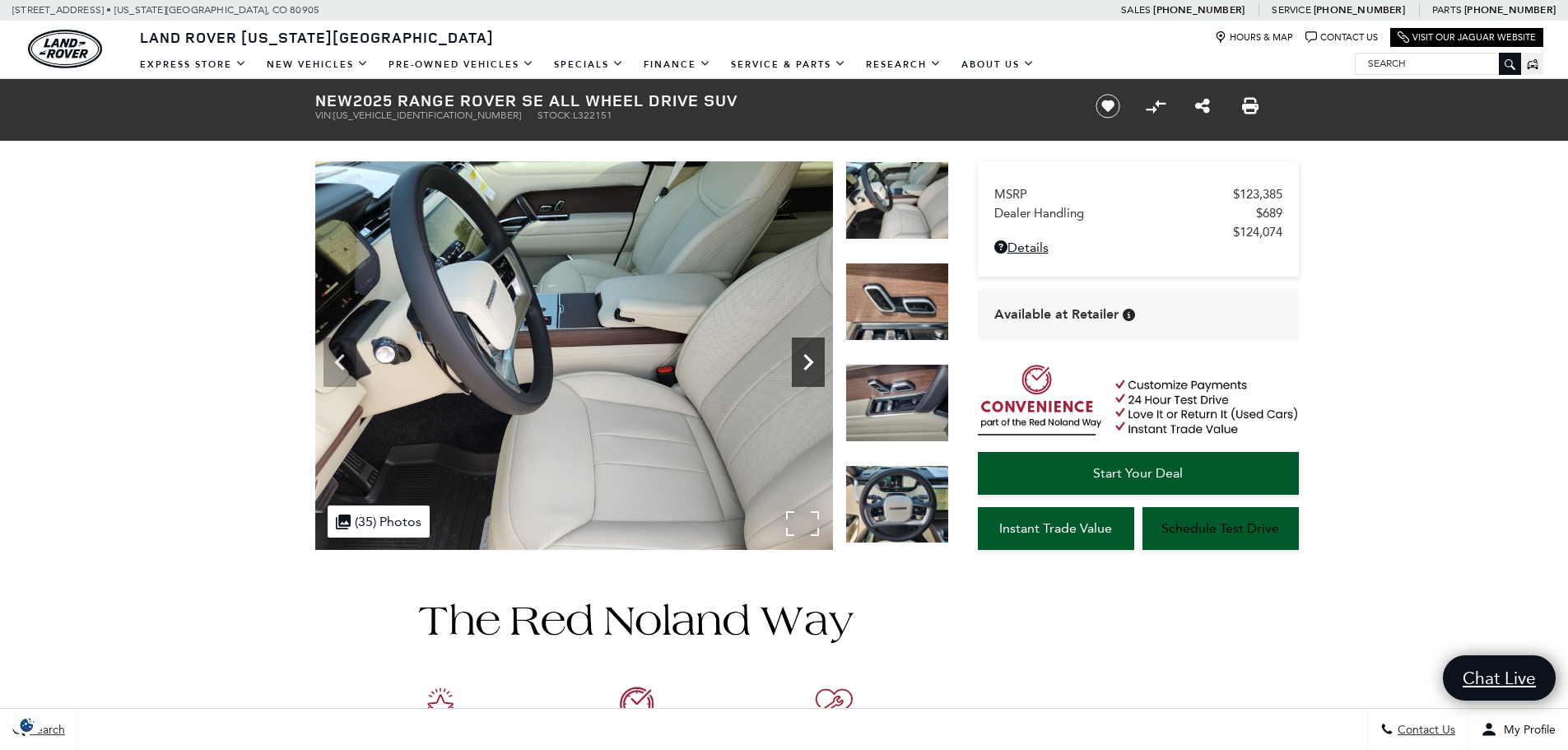
click at [803, 363] on icon "Next" at bounding box center [809, 362] width 33 height 33
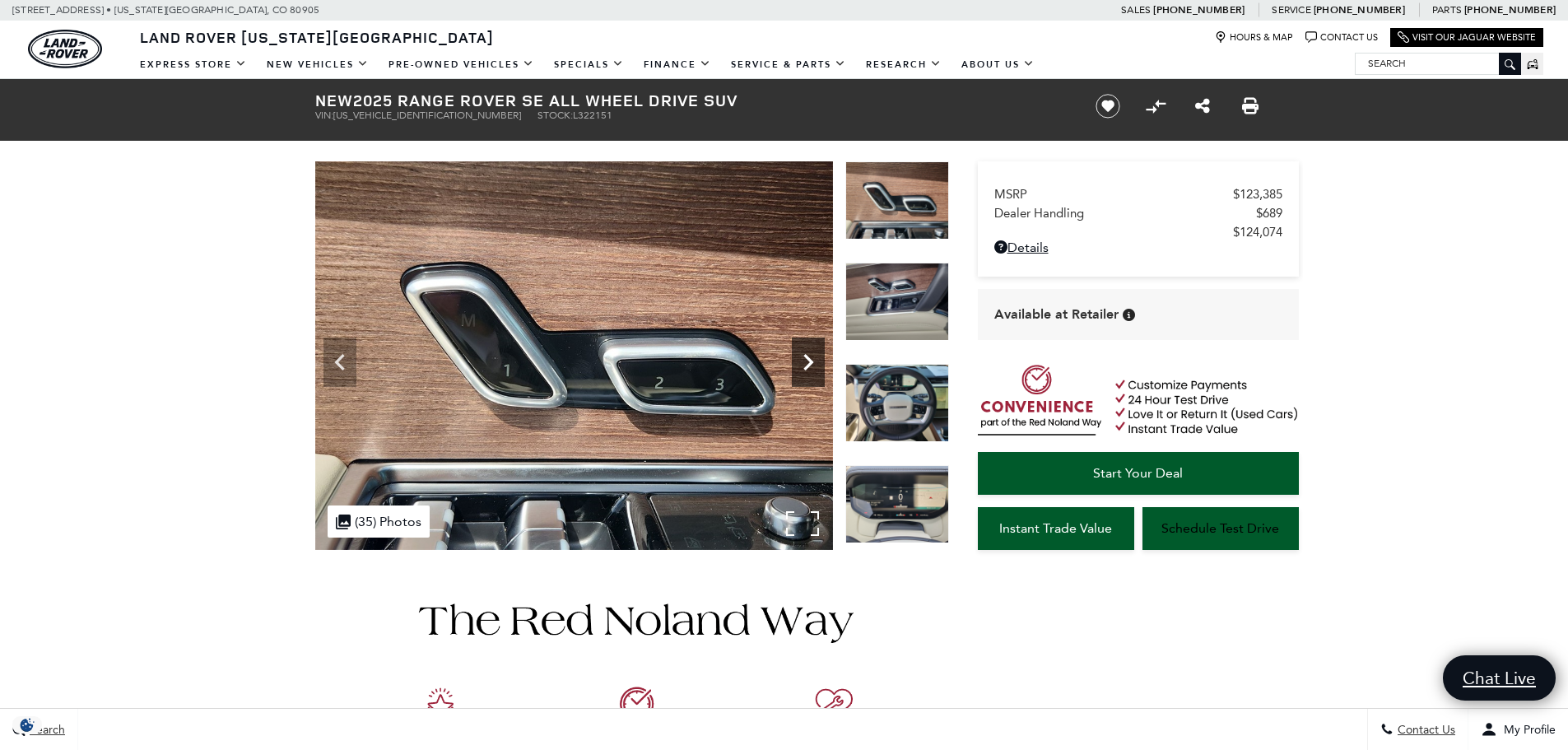
click at [803, 363] on icon "Next" at bounding box center [809, 362] width 33 height 33
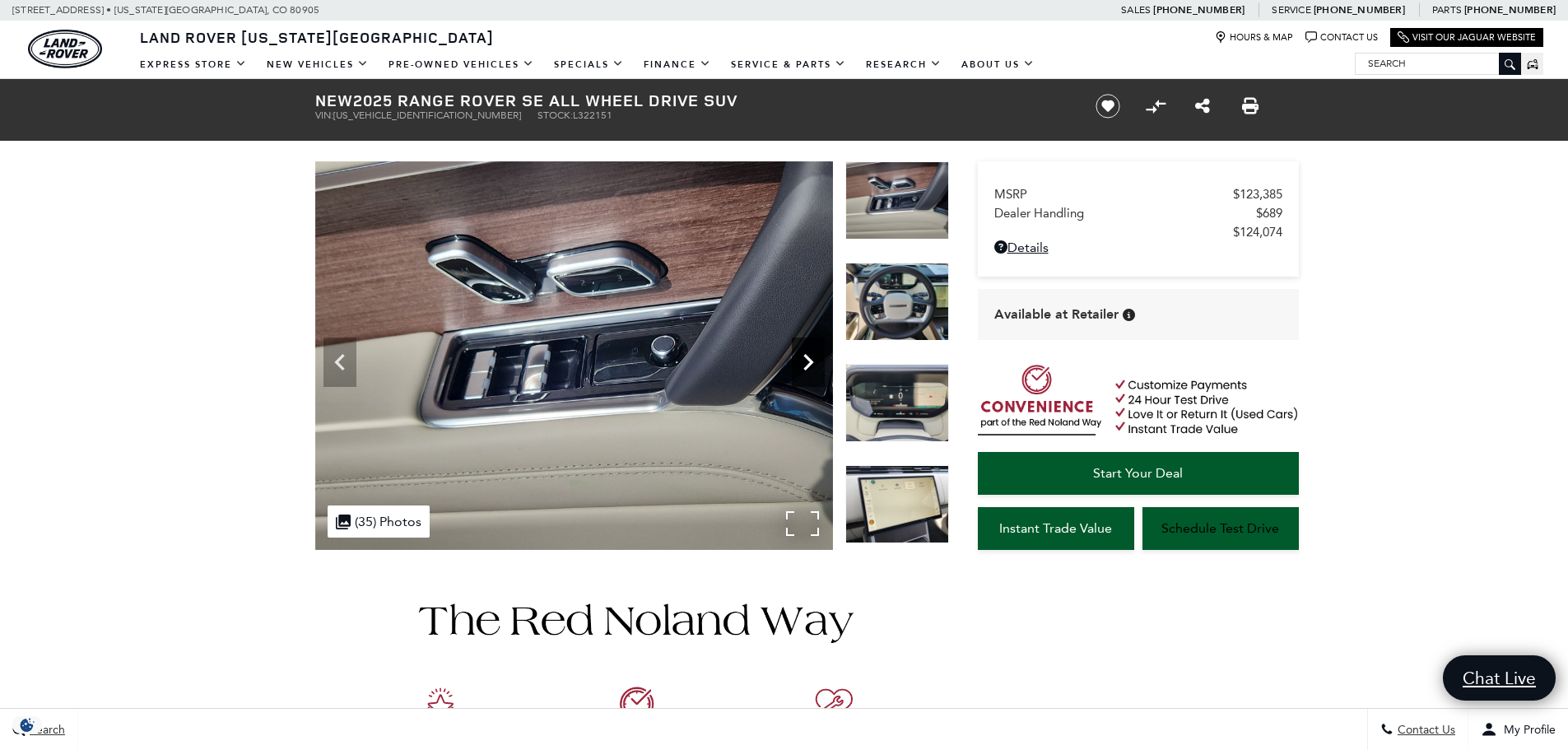
click at [803, 363] on icon "Next" at bounding box center [809, 362] width 33 height 33
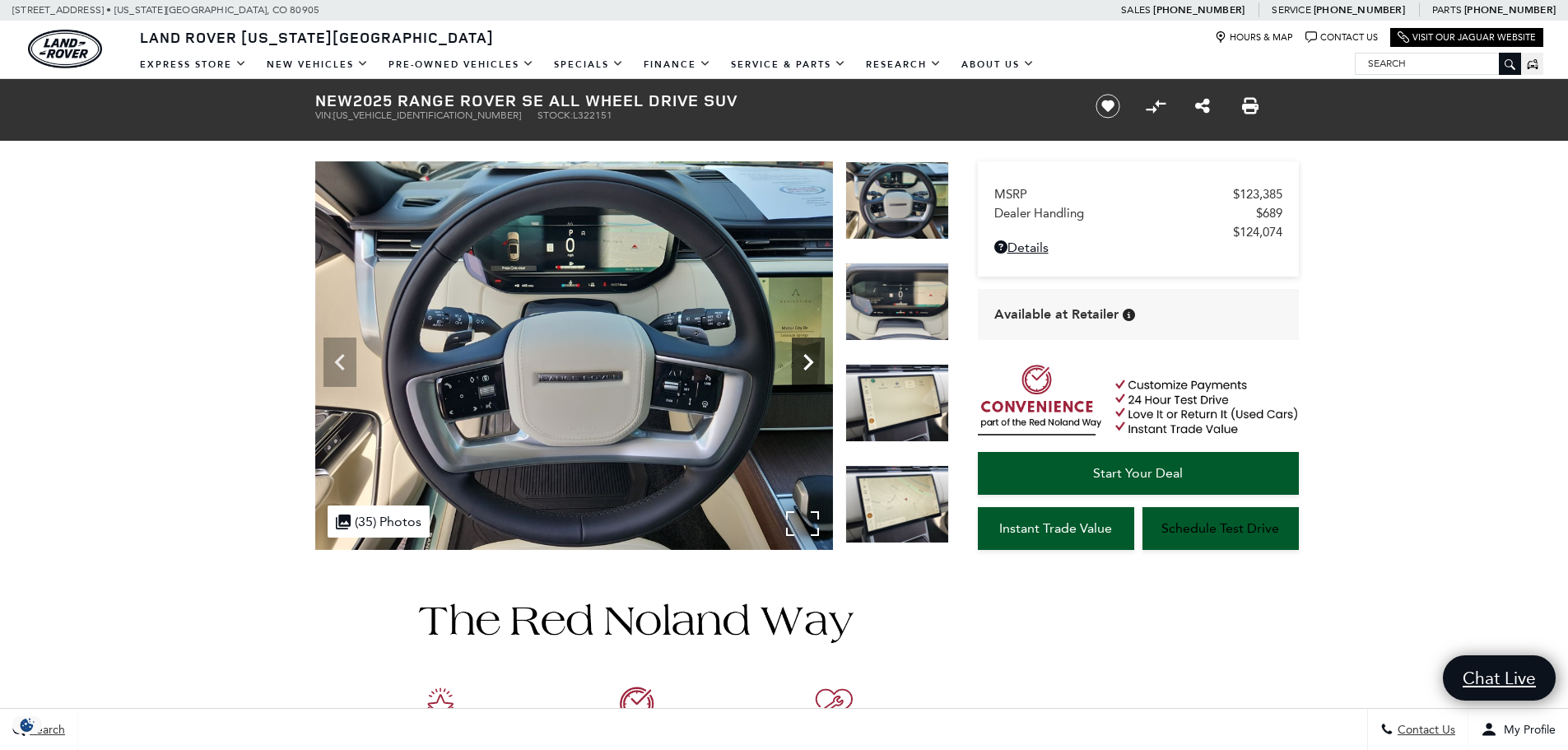
click at [803, 363] on icon "Next" at bounding box center [809, 362] width 33 height 33
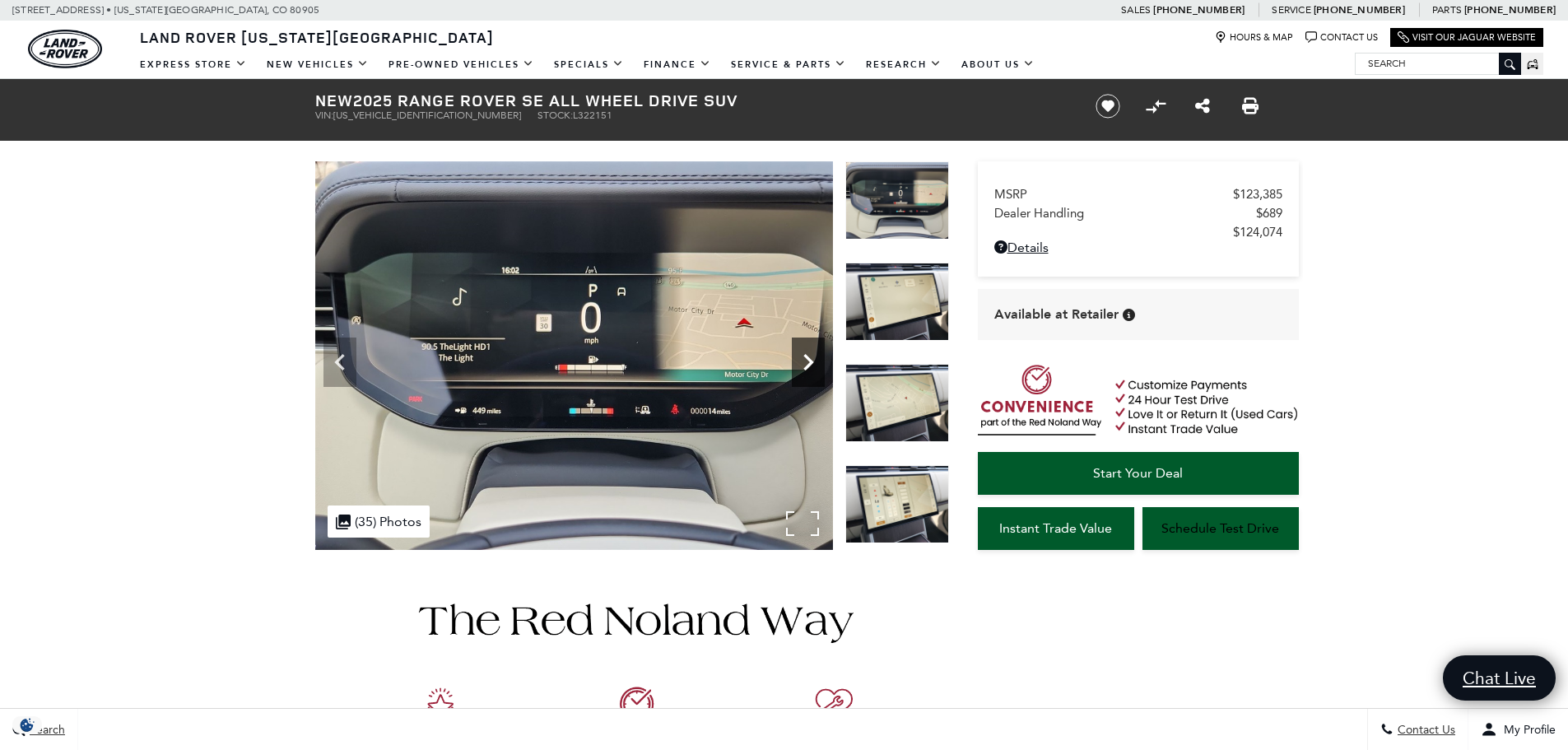
click at [803, 363] on icon "Next" at bounding box center [809, 362] width 33 height 33
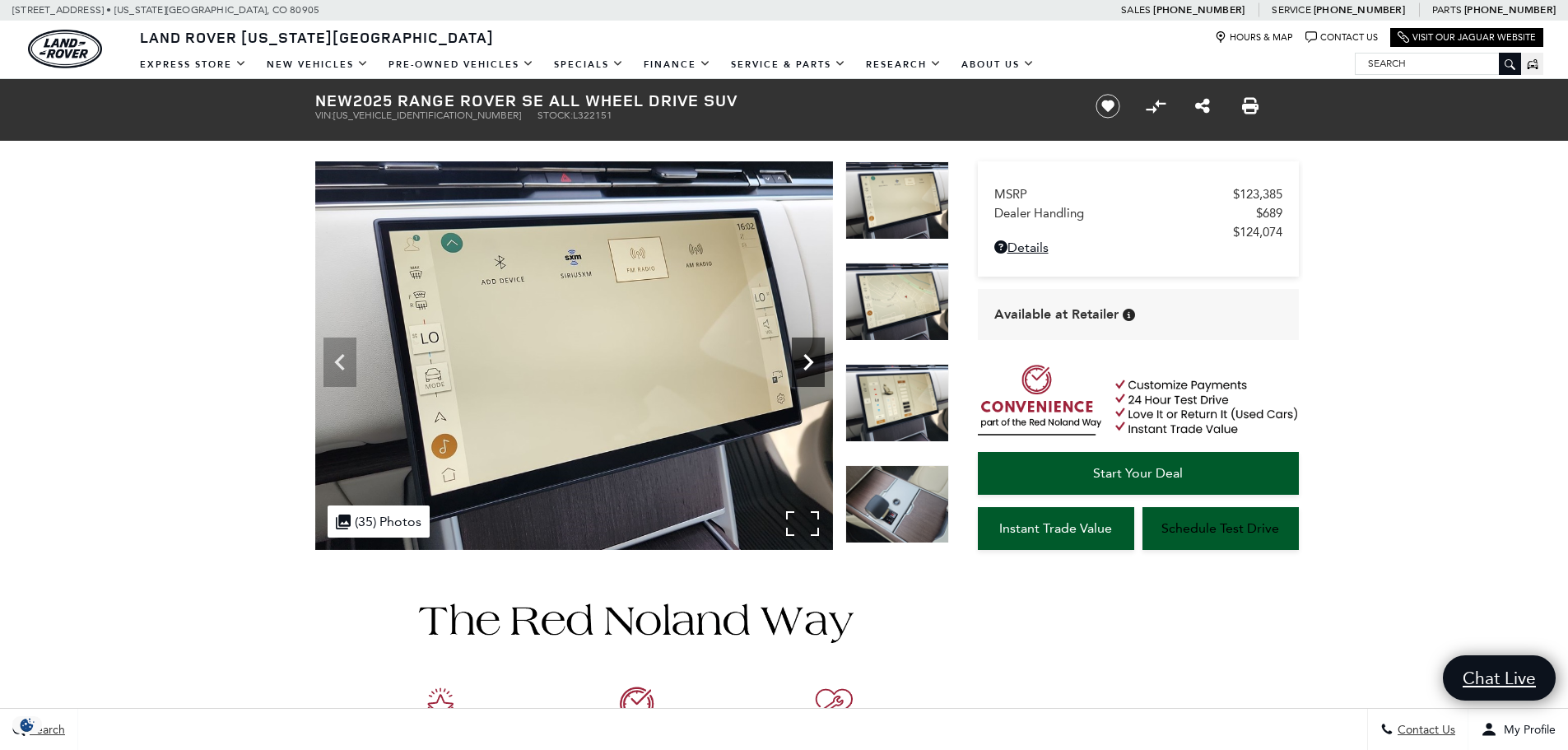
click at [803, 365] on icon "Next" at bounding box center [809, 362] width 33 height 33
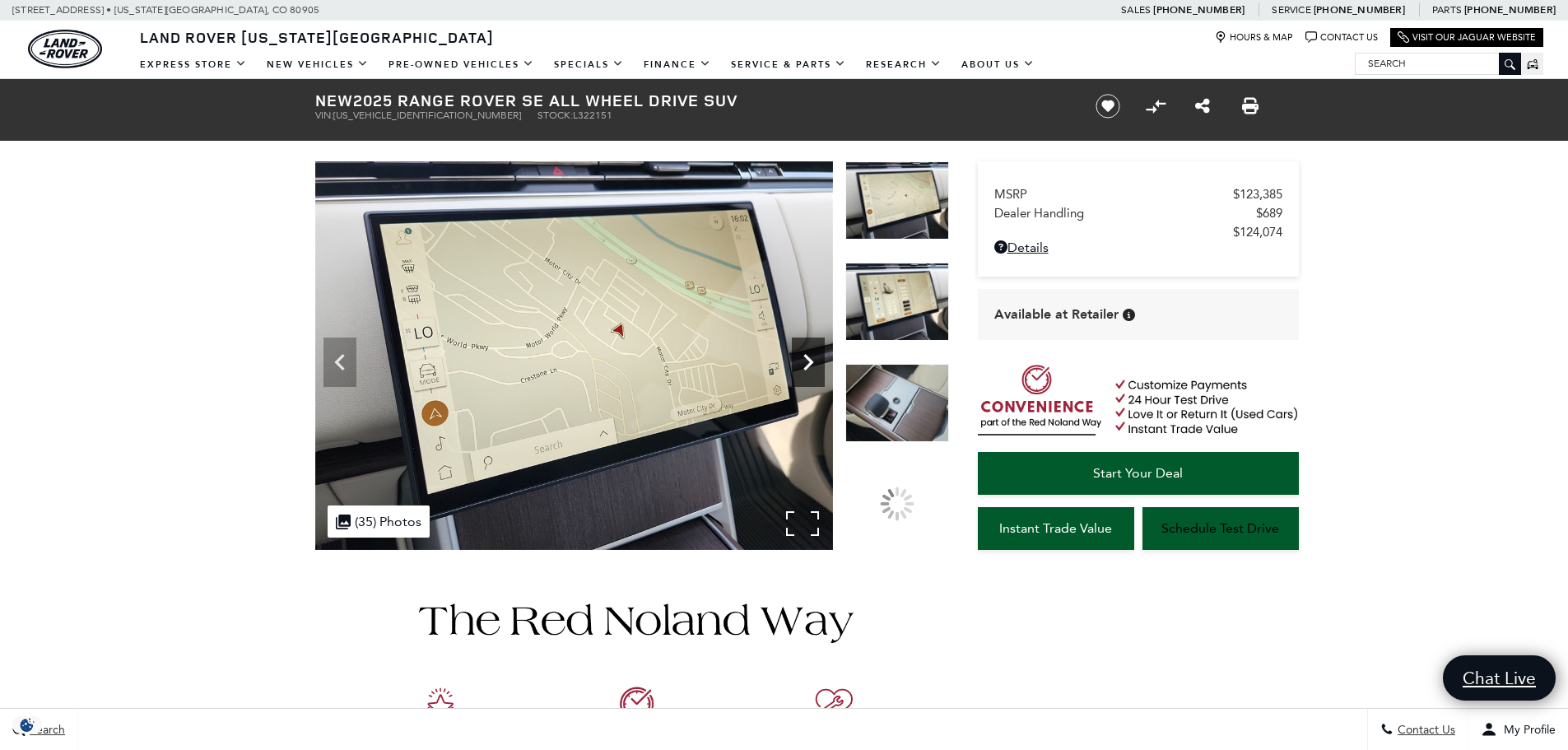
click at [803, 365] on icon "Next" at bounding box center [809, 362] width 33 height 33
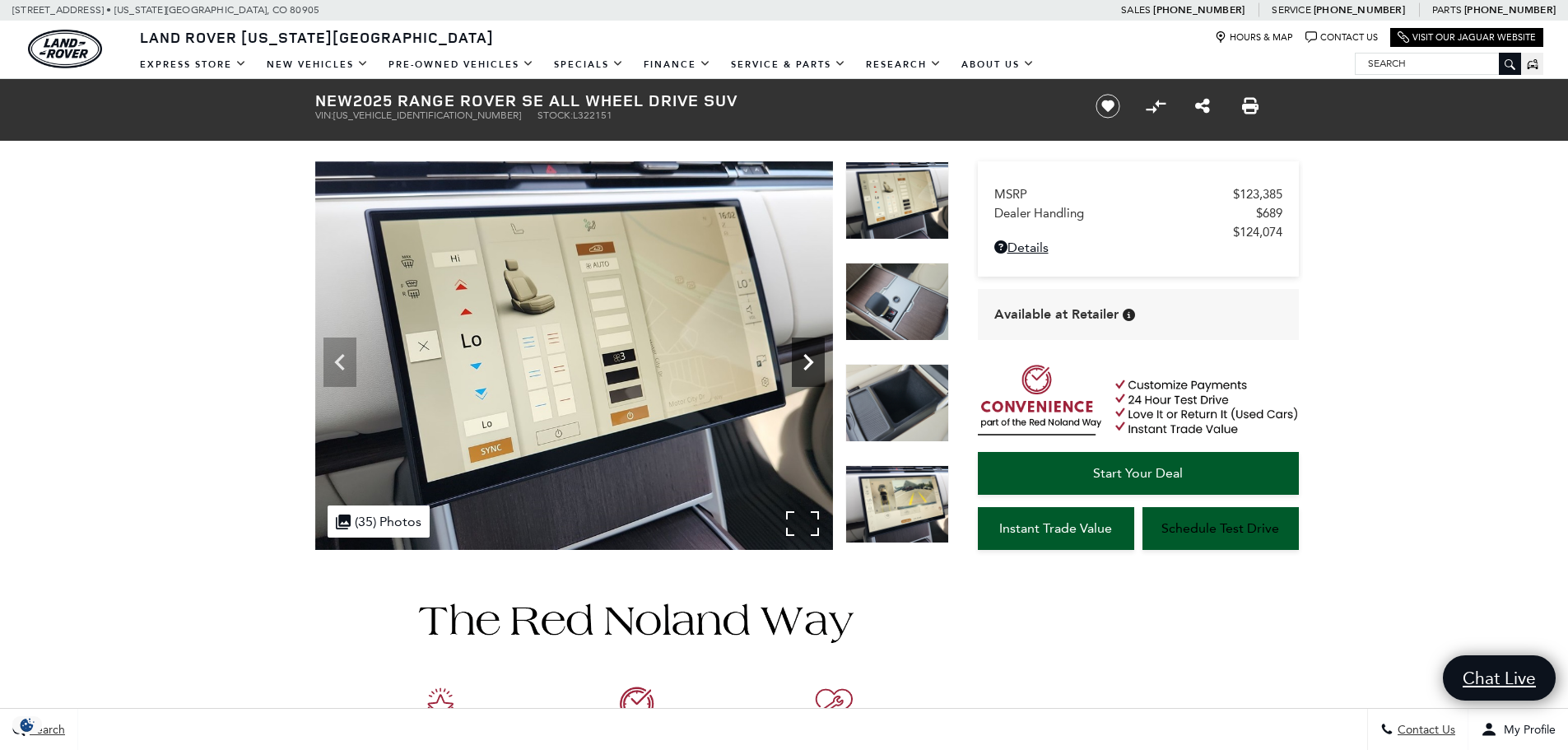
click at [803, 365] on icon "Next" at bounding box center [809, 362] width 33 height 33
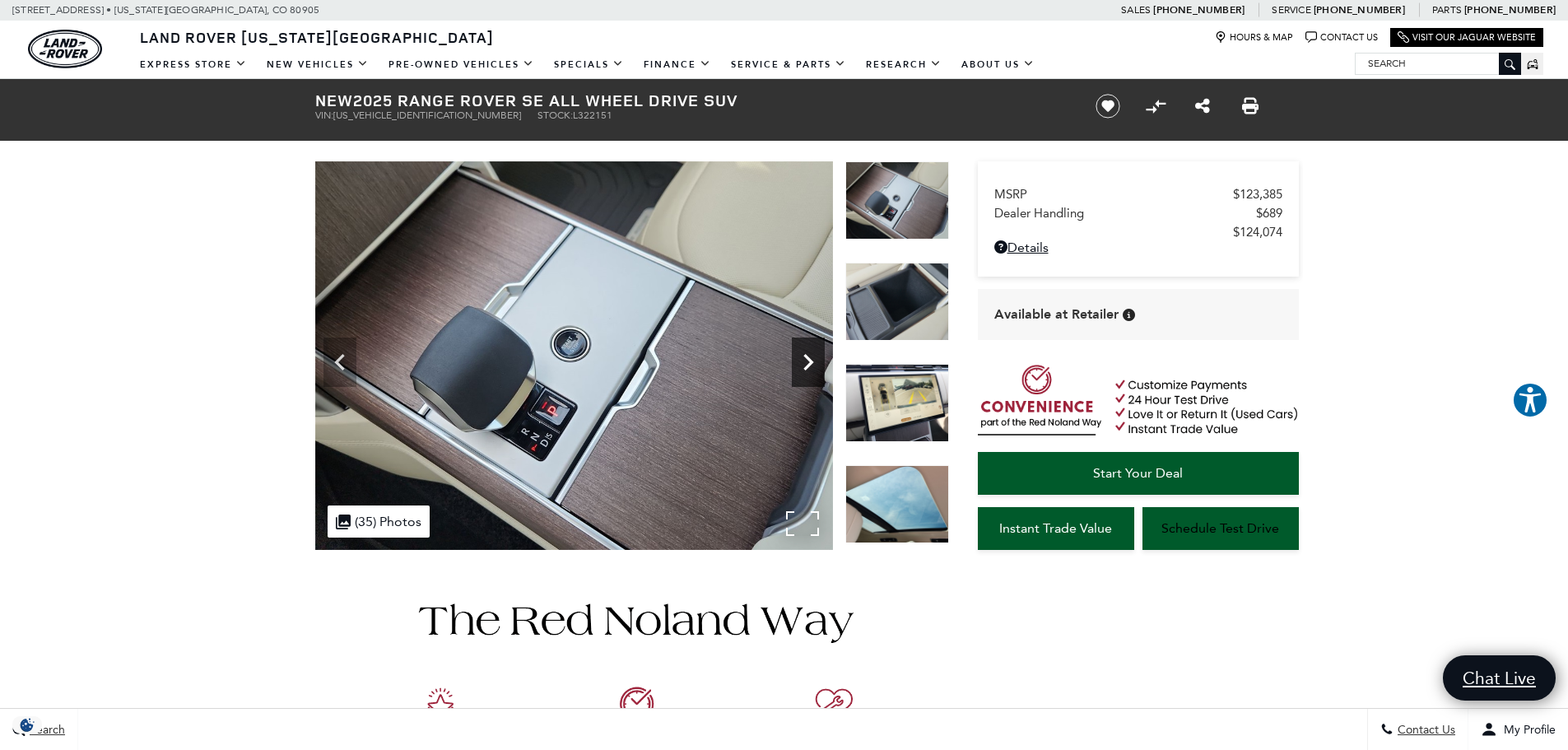
click at [803, 365] on icon "Next" at bounding box center [809, 362] width 33 height 33
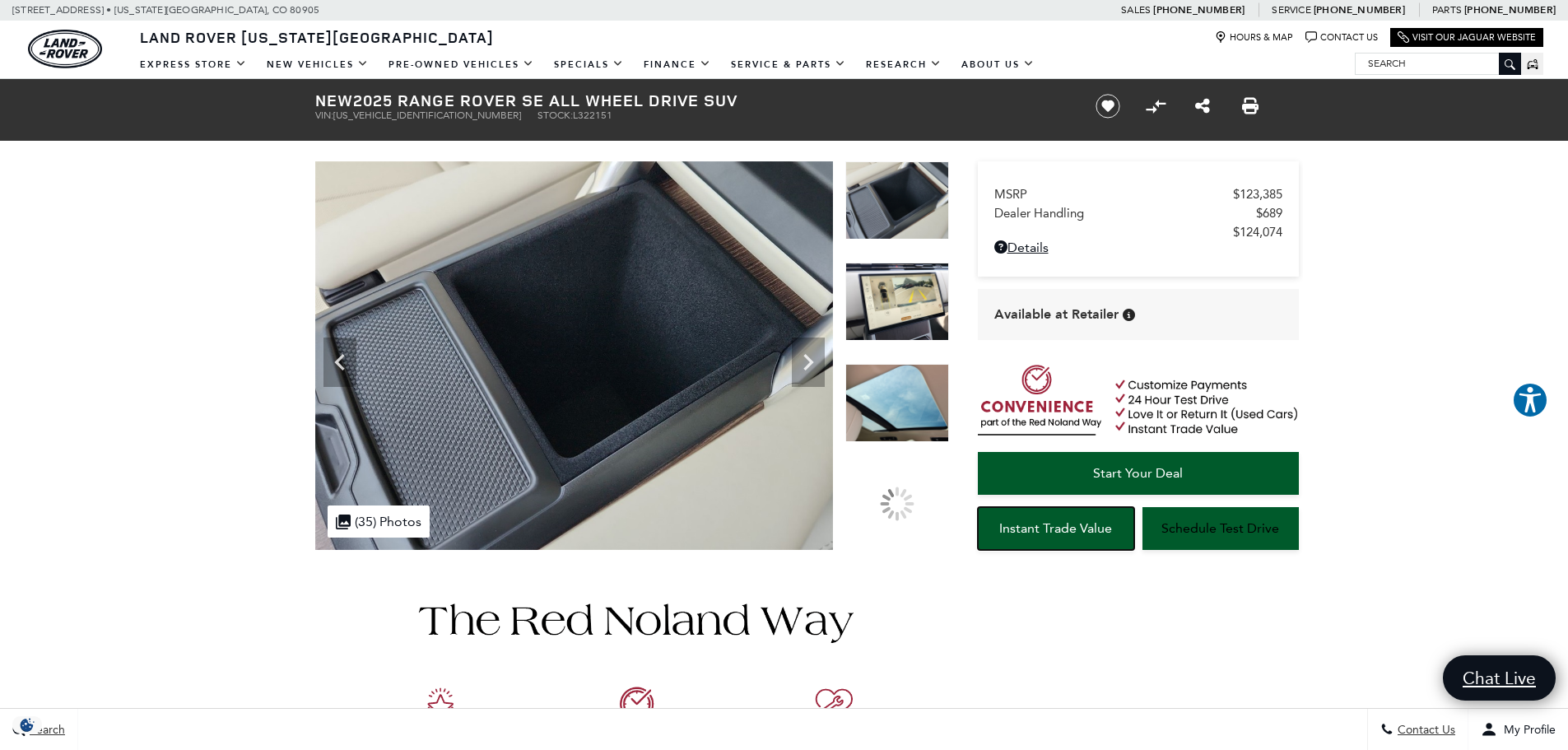
click at [1070, 524] on span "Instant Trade Value" at bounding box center [1056, 527] width 113 height 16
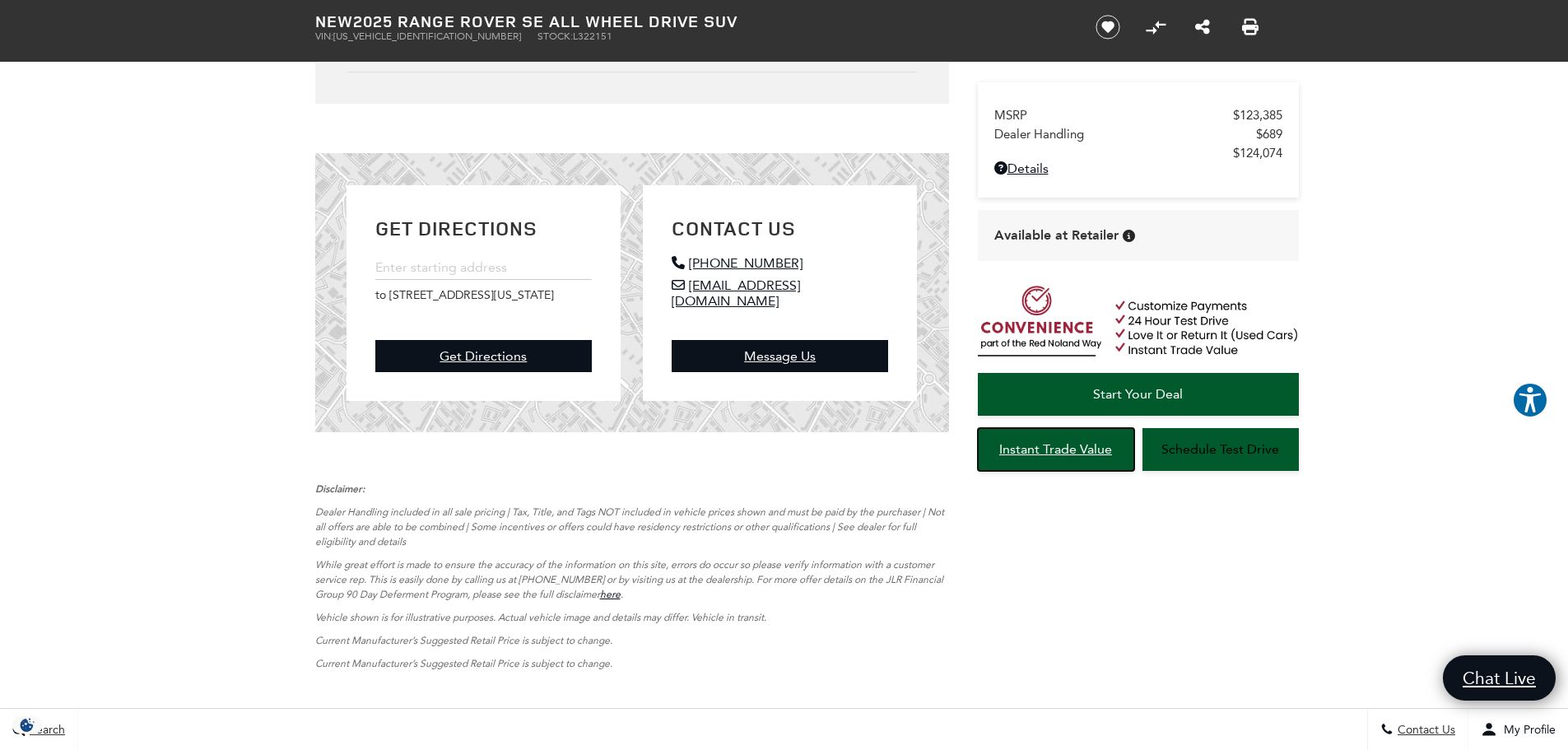
scroll to position [3786, 0]
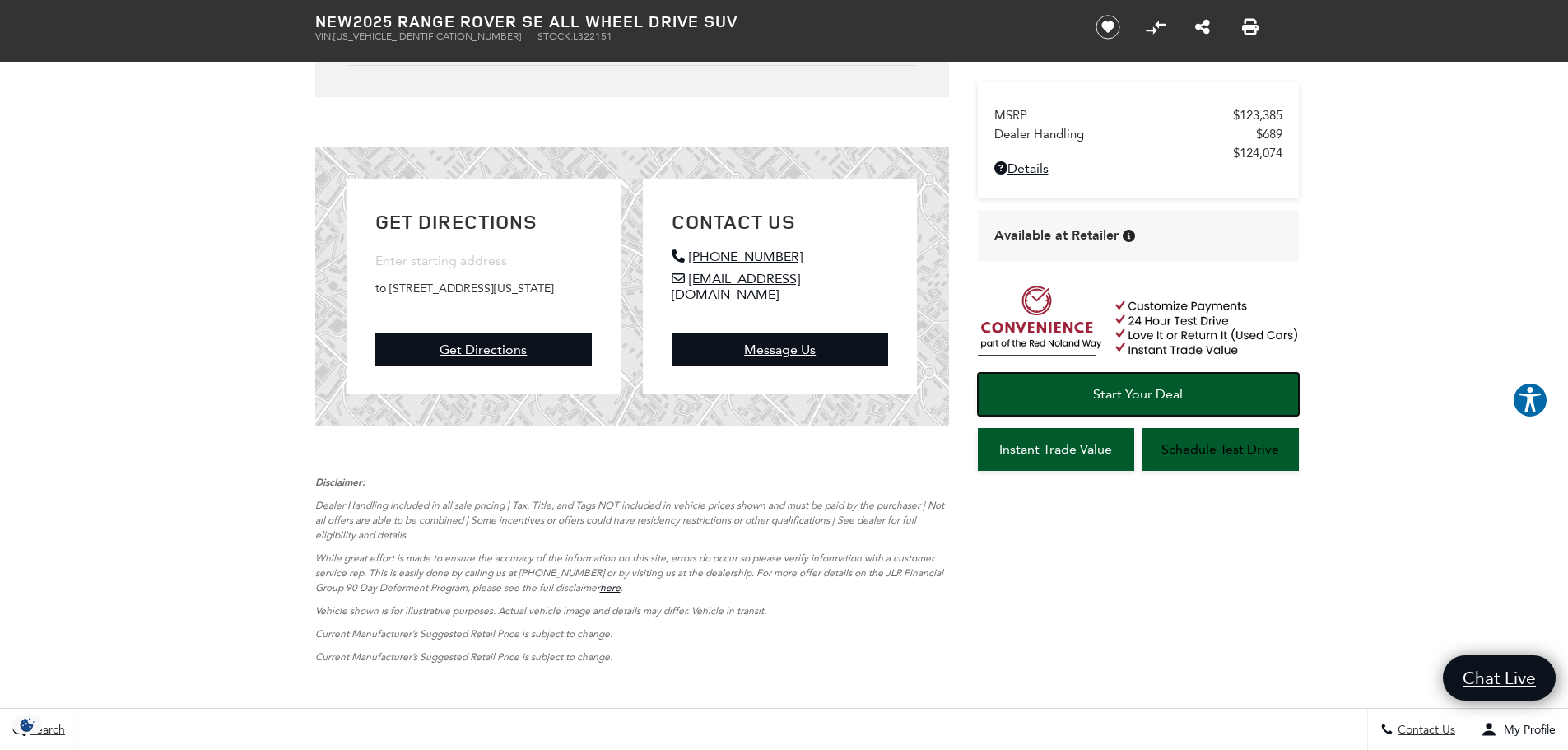
click at [1145, 400] on link "Start Your Deal" at bounding box center [1138, 394] width 321 height 43
